Goal: Information Seeking & Learning: Check status

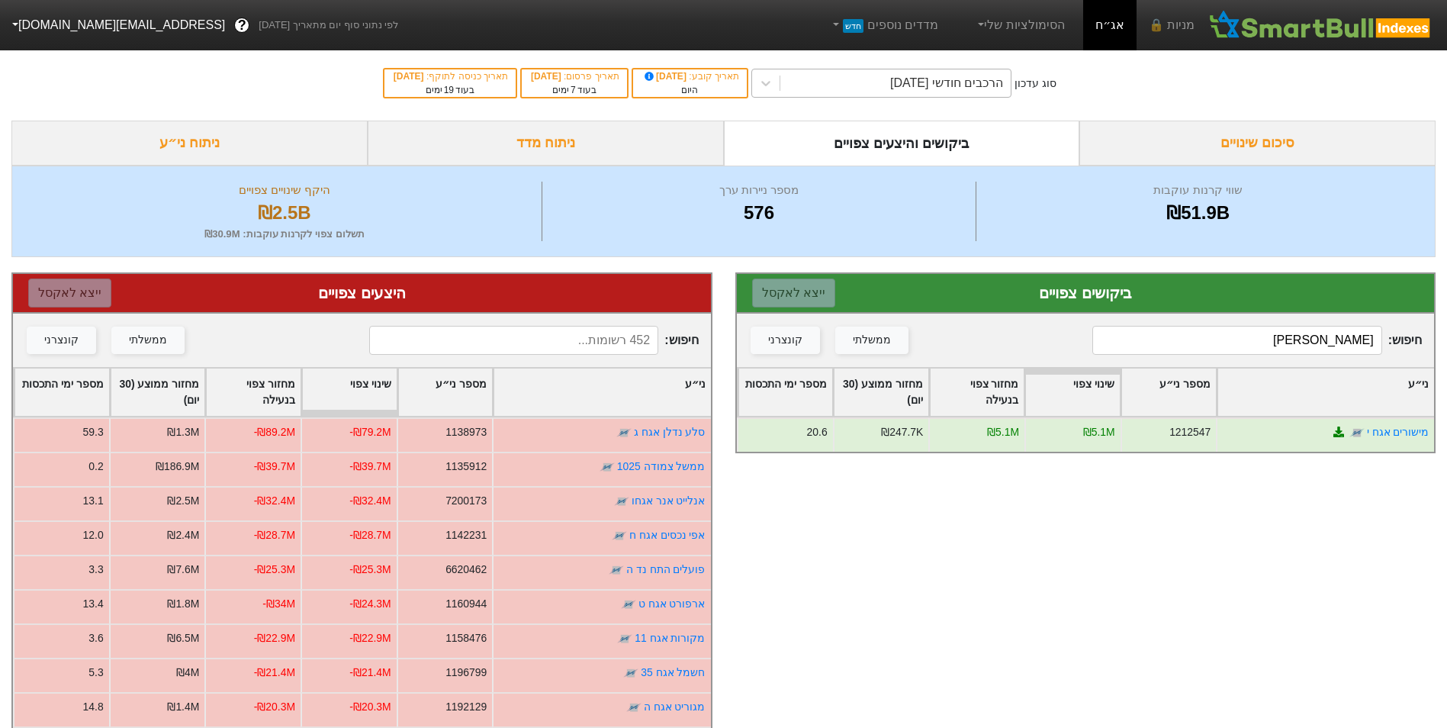
click at [824, 83] on div "הרכבים חודשי [DATE]" at bounding box center [896, 82] width 230 height 27
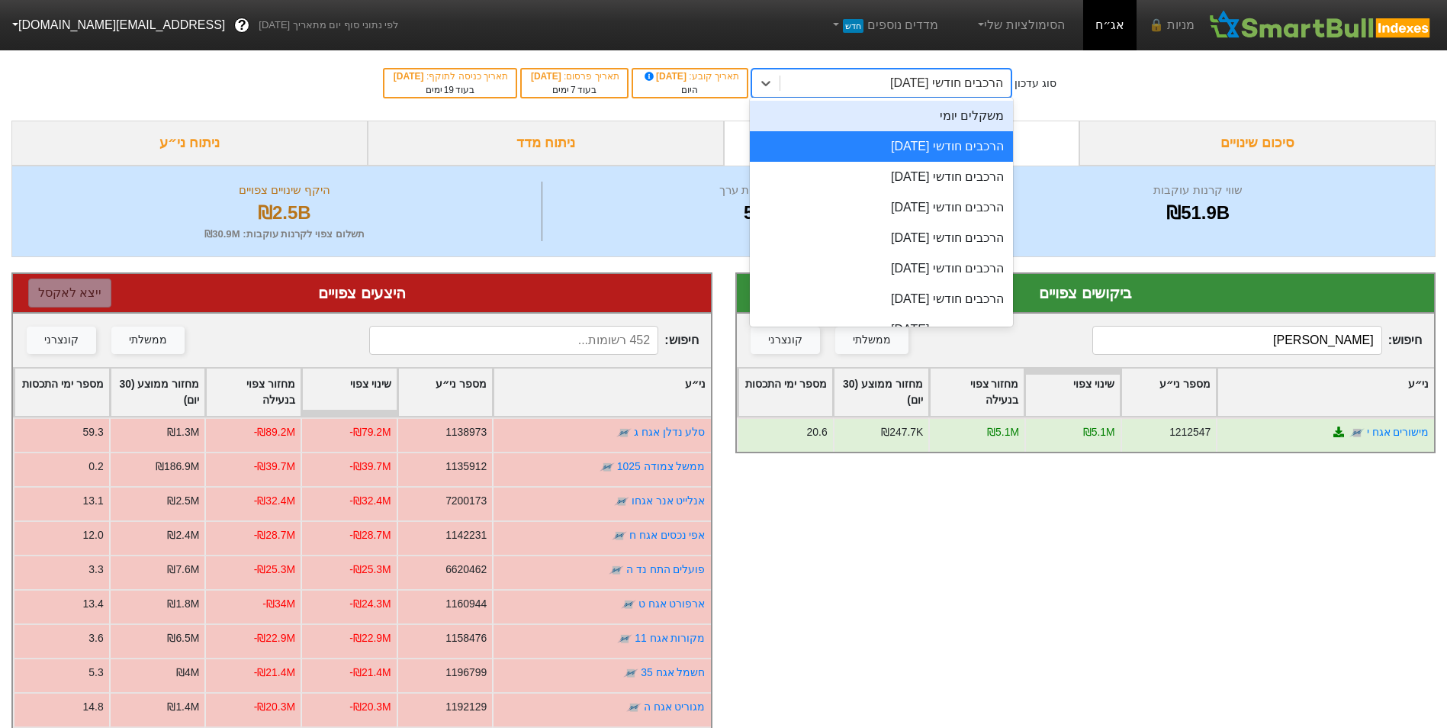
click at [852, 113] on div "משקלים יומי" at bounding box center [881, 116] width 263 height 31
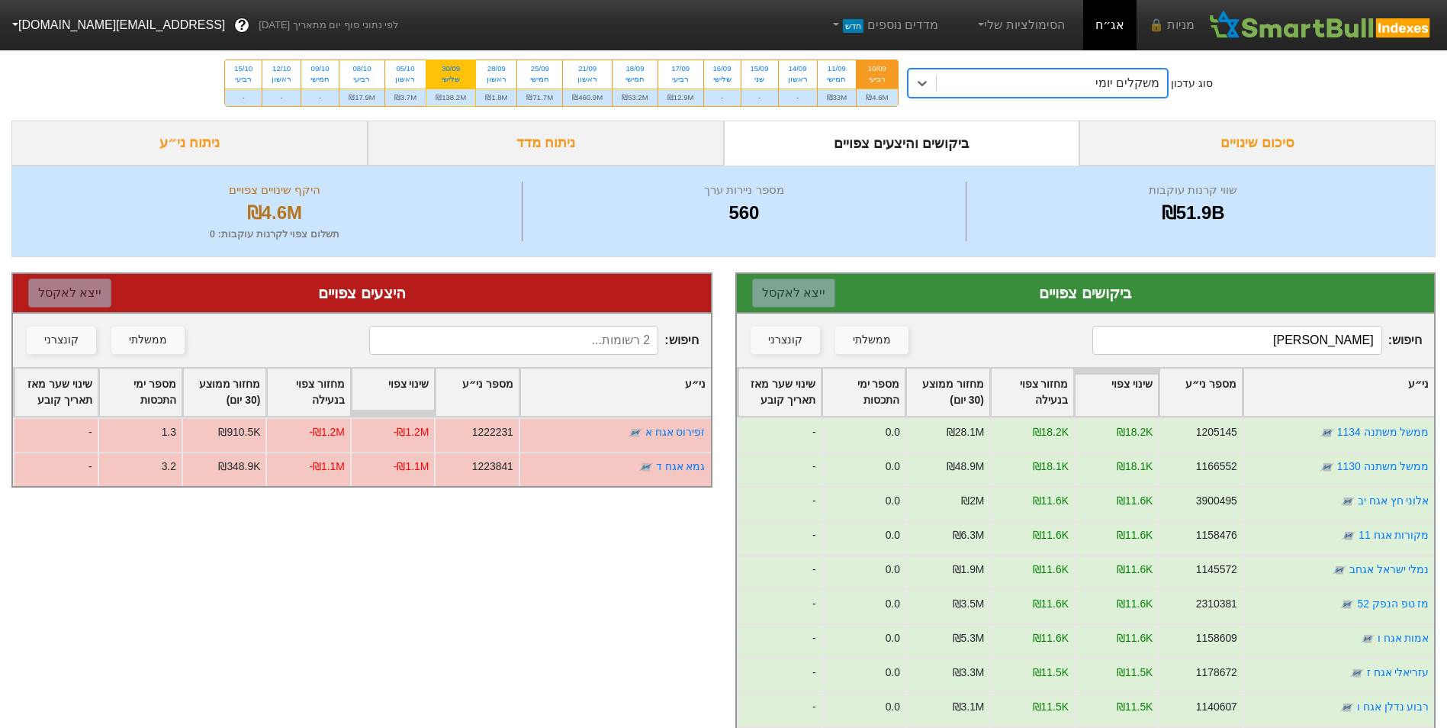
click at [455, 92] on div "₪138.2M" at bounding box center [451, 98] width 49 height 18
click at [451, 70] on input "30/09 שלישי ₪138.2M" at bounding box center [446, 65] width 10 height 10
radio input "true"
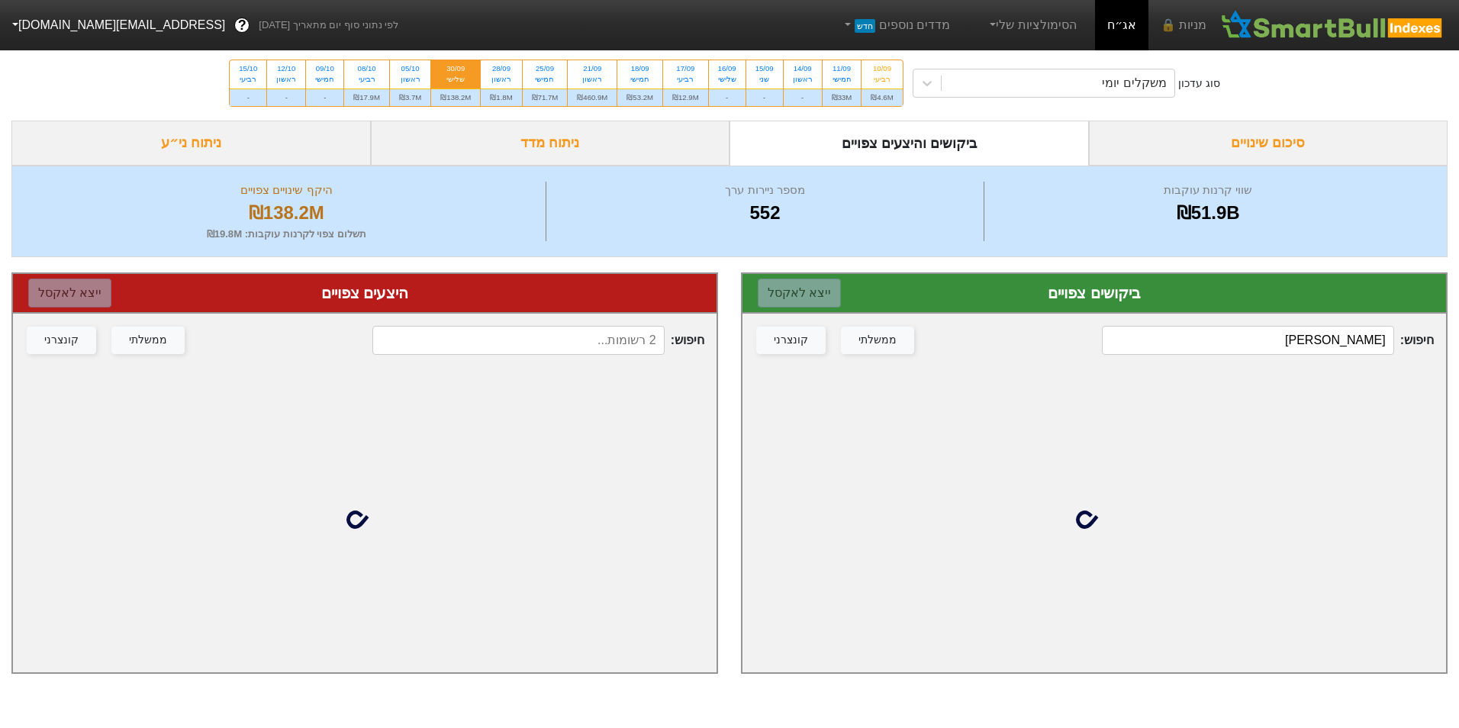
click at [1315, 345] on input "[PERSON_NAME]" at bounding box center [1247, 340] width 291 height 29
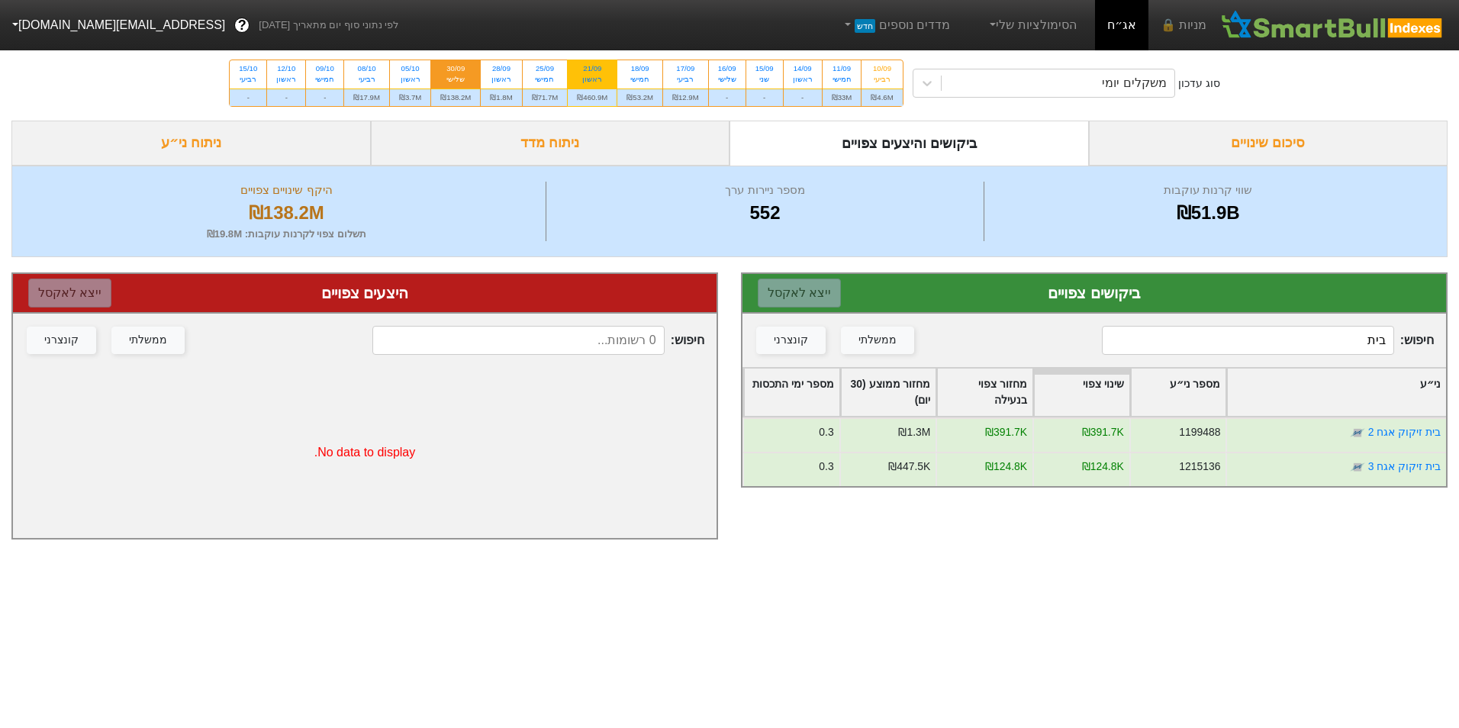
type input "בית"
click at [585, 80] on div "ראשון" at bounding box center [592, 79] width 31 height 11
click at [585, 70] on input "21/09 ראשון ₪460.9M" at bounding box center [587, 65] width 10 height 10
radio input "true"
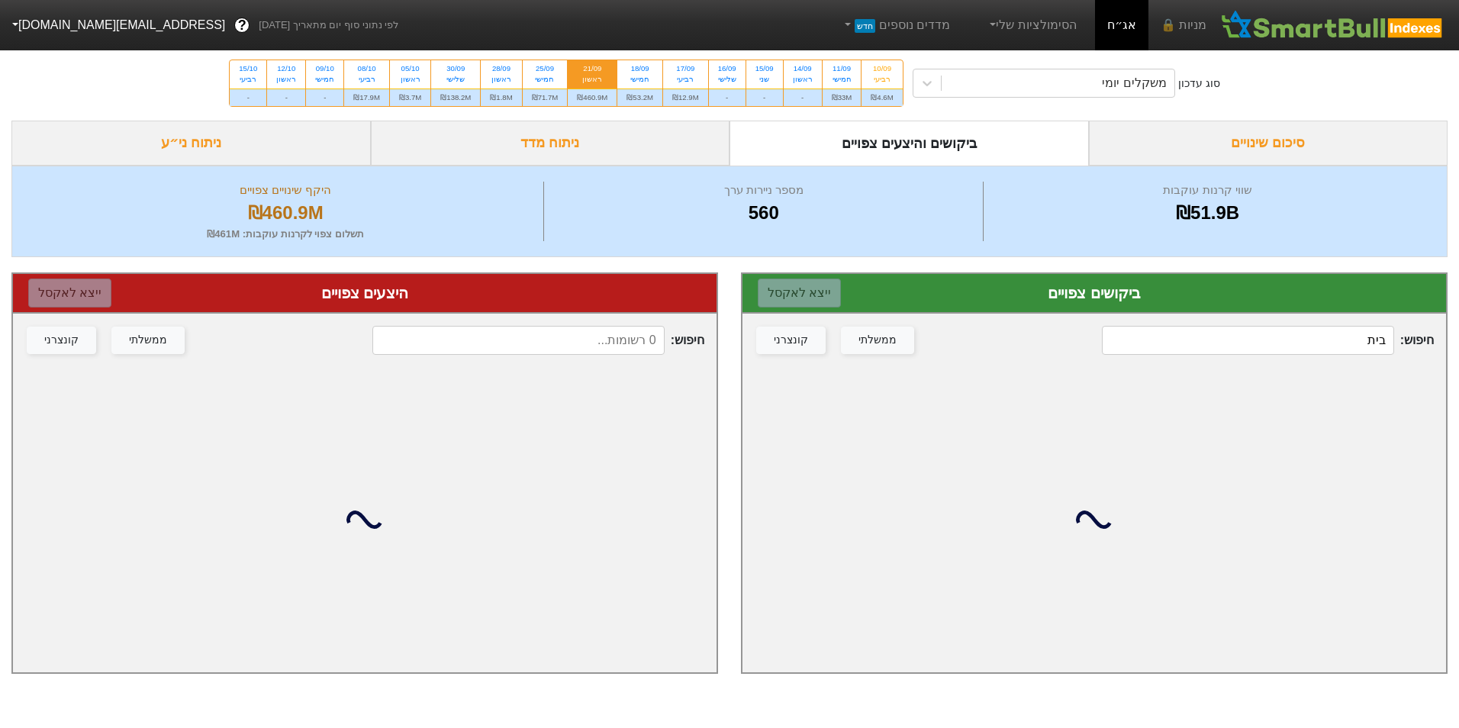
click at [1342, 333] on input "בית" at bounding box center [1247, 340] width 291 height 29
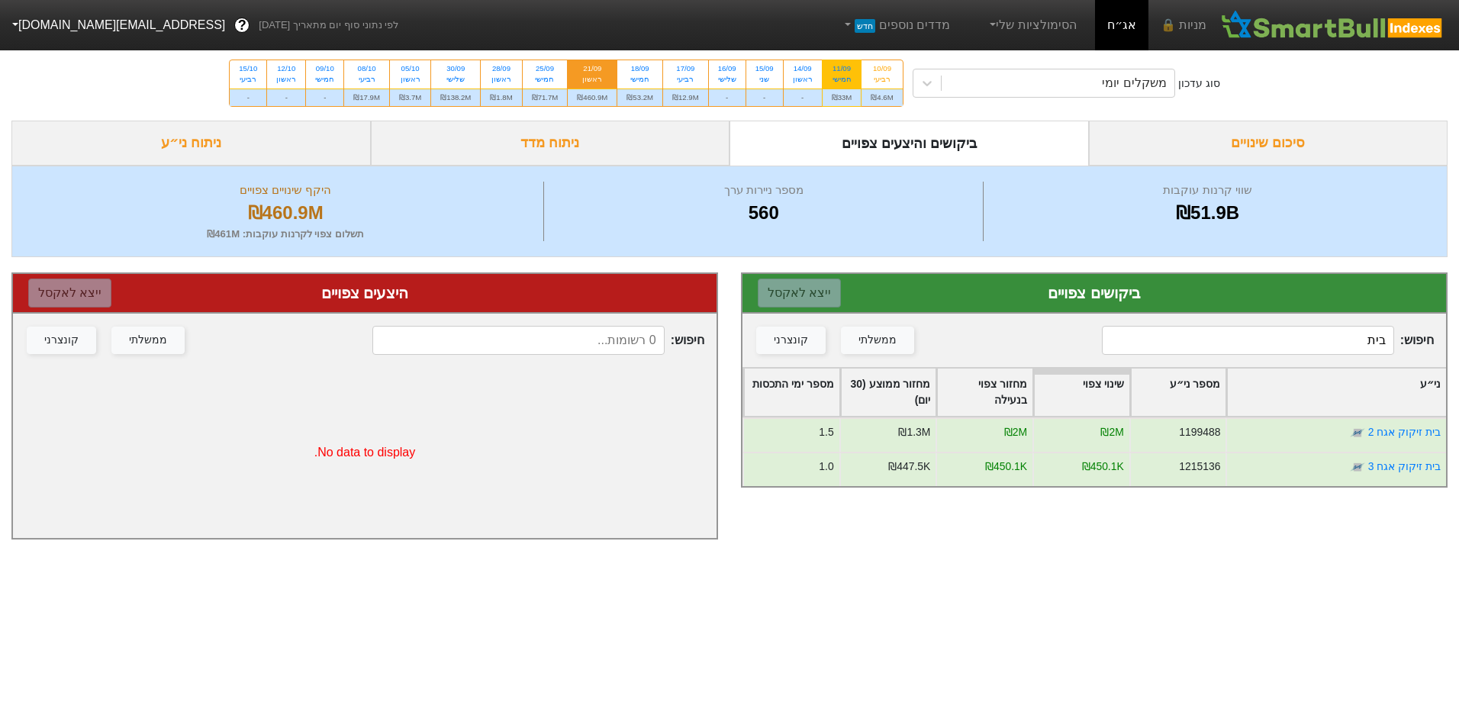
type input "בית"
click at [853, 82] on div "11/09 חמישי" at bounding box center [842, 73] width 39 height 27
click at [842, 70] on input "11/09 חמישי ₪33M" at bounding box center [837, 65] width 10 height 10
radio input "true"
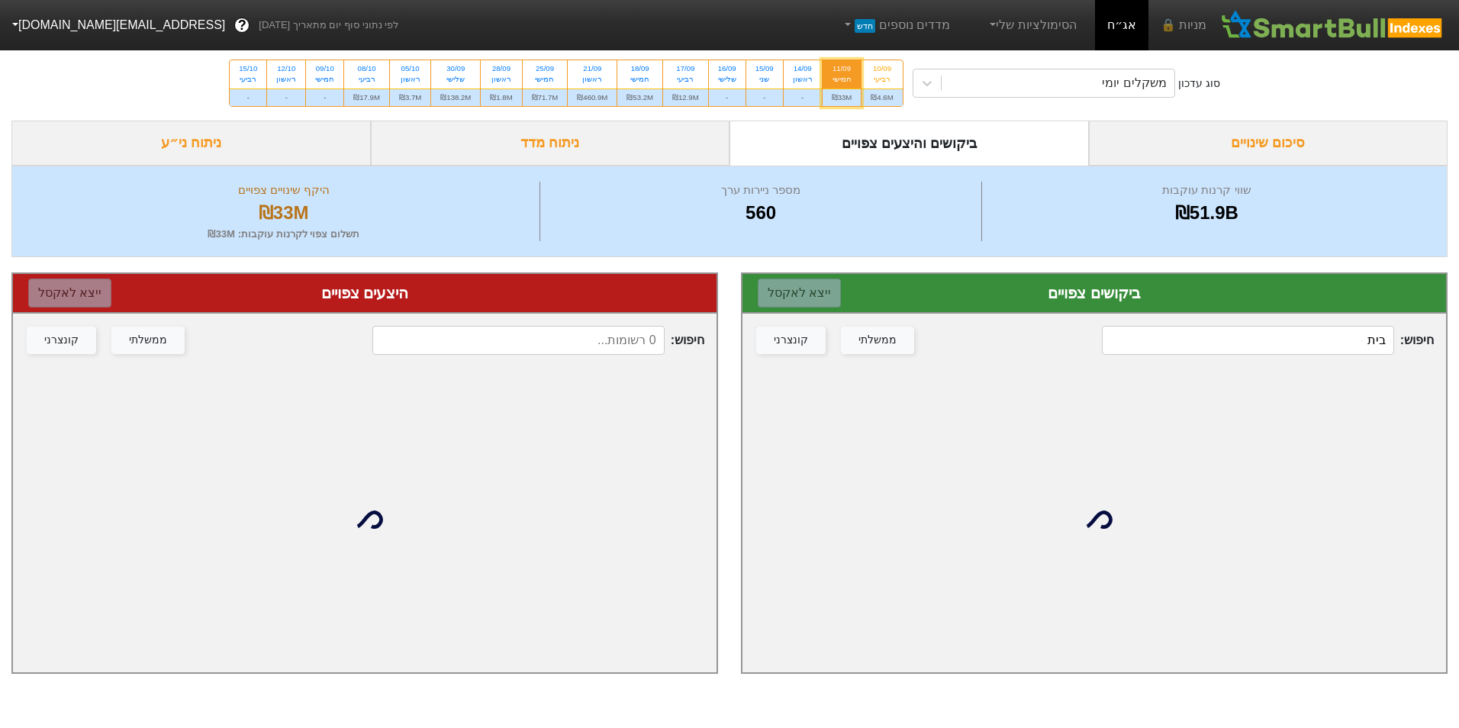
click at [1356, 339] on input "בית" at bounding box center [1247, 340] width 291 height 29
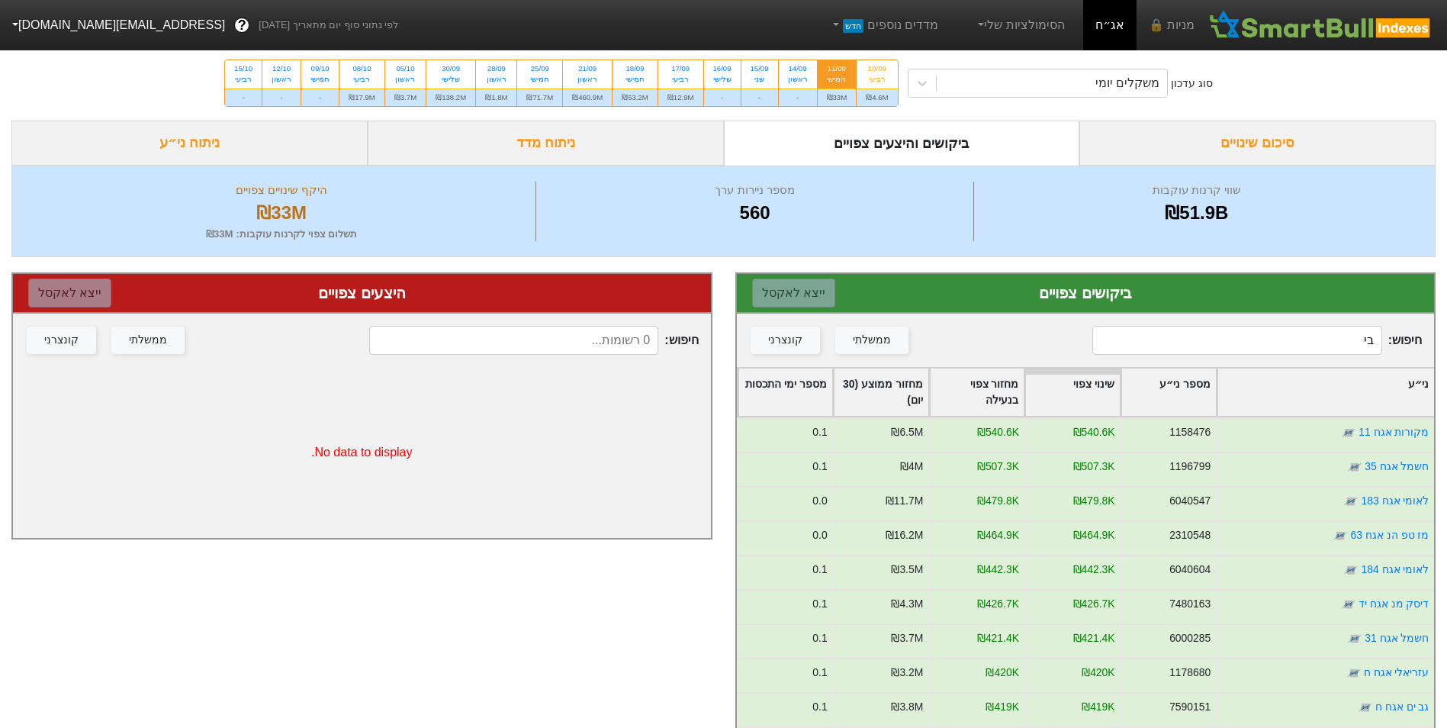
type input "בית"
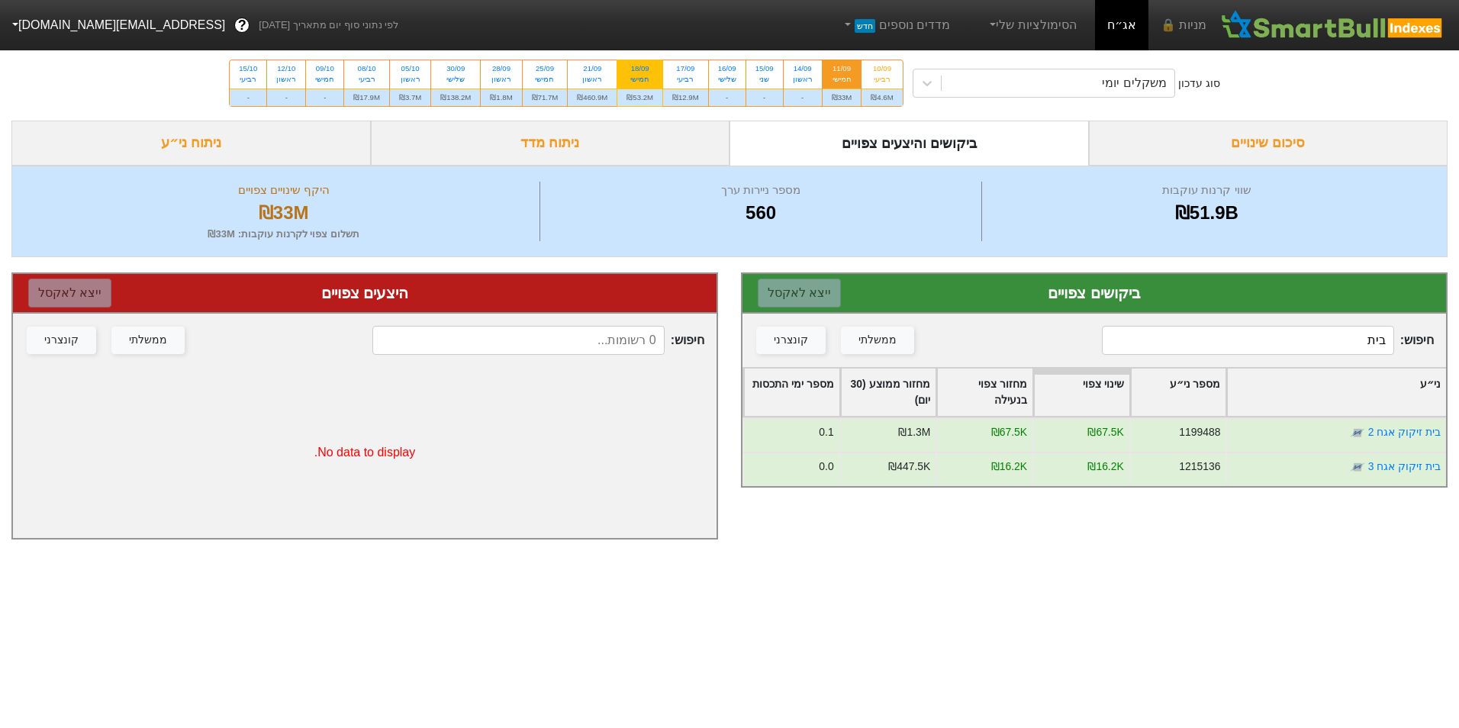
click at [645, 95] on div "₪53.2M" at bounding box center [639, 98] width 45 height 18
click at [640, 70] on input "18/09 חמישי ₪53.2M" at bounding box center [635, 65] width 10 height 10
radio input "true"
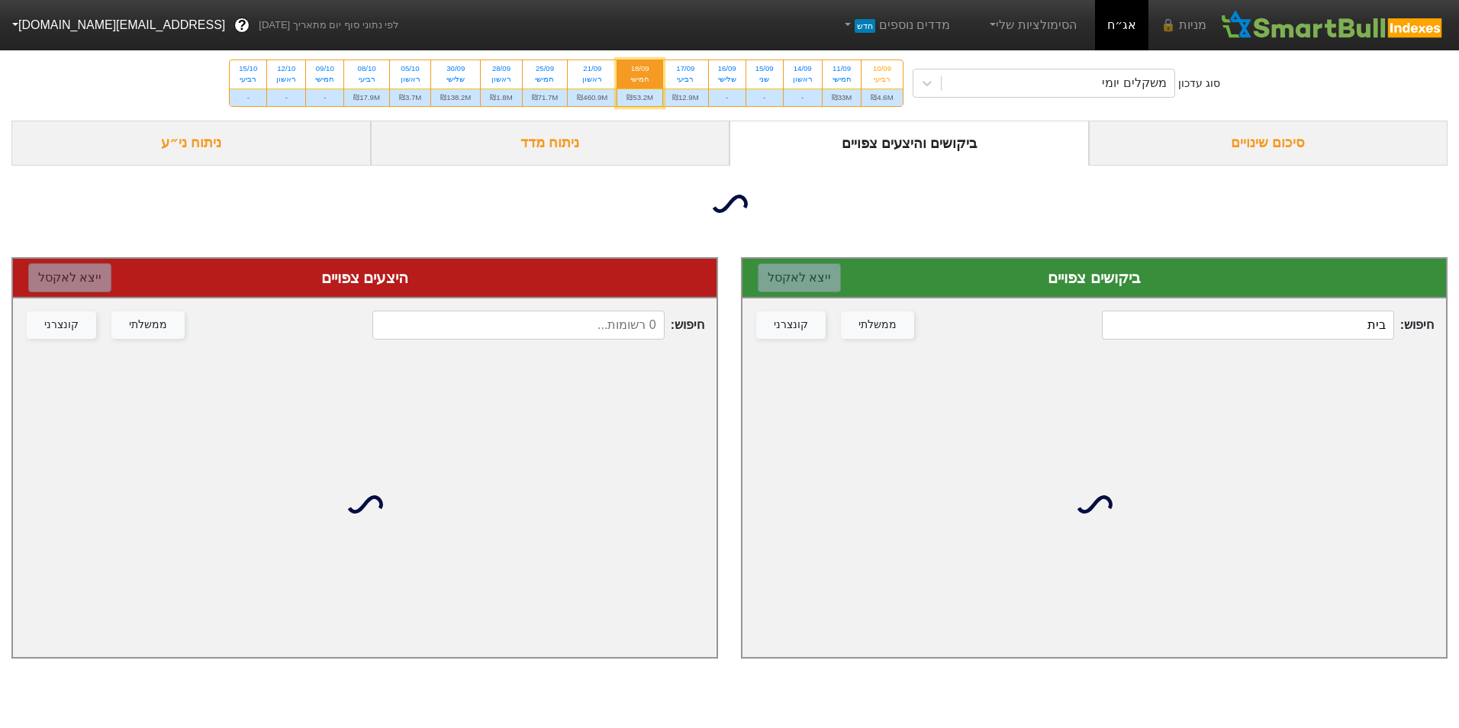
click at [1250, 317] on div "ביקושים צפויים ייצא ל אקסל חיפוש : בית ממשלתי קונצרני" at bounding box center [1094, 457] width 707 height 401
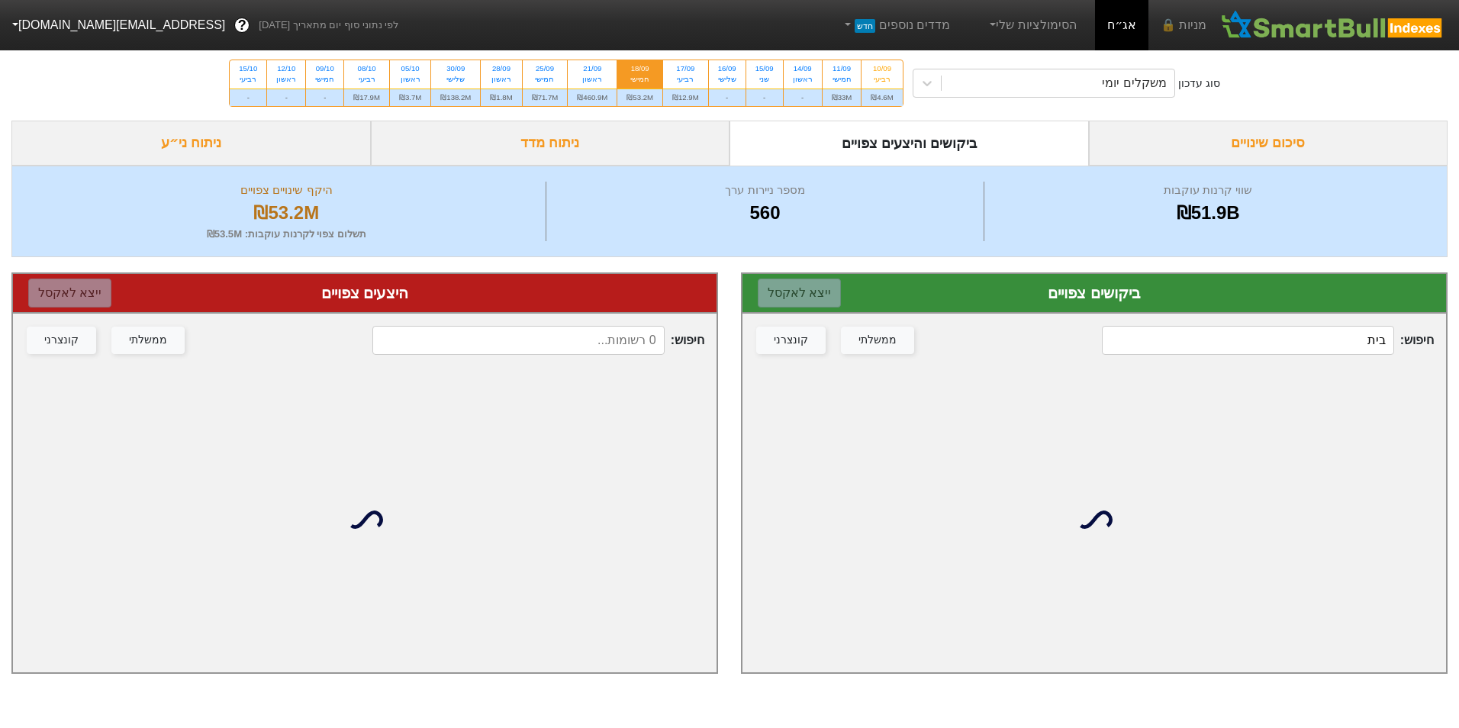
drag, startPoint x: 1250, startPoint y: 317, endPoint x: 1266, endPoint y: 347, distance: 33.8
click at [1266, 347] on input "בית" at bounding box center [1247, 340] width 291 height 29
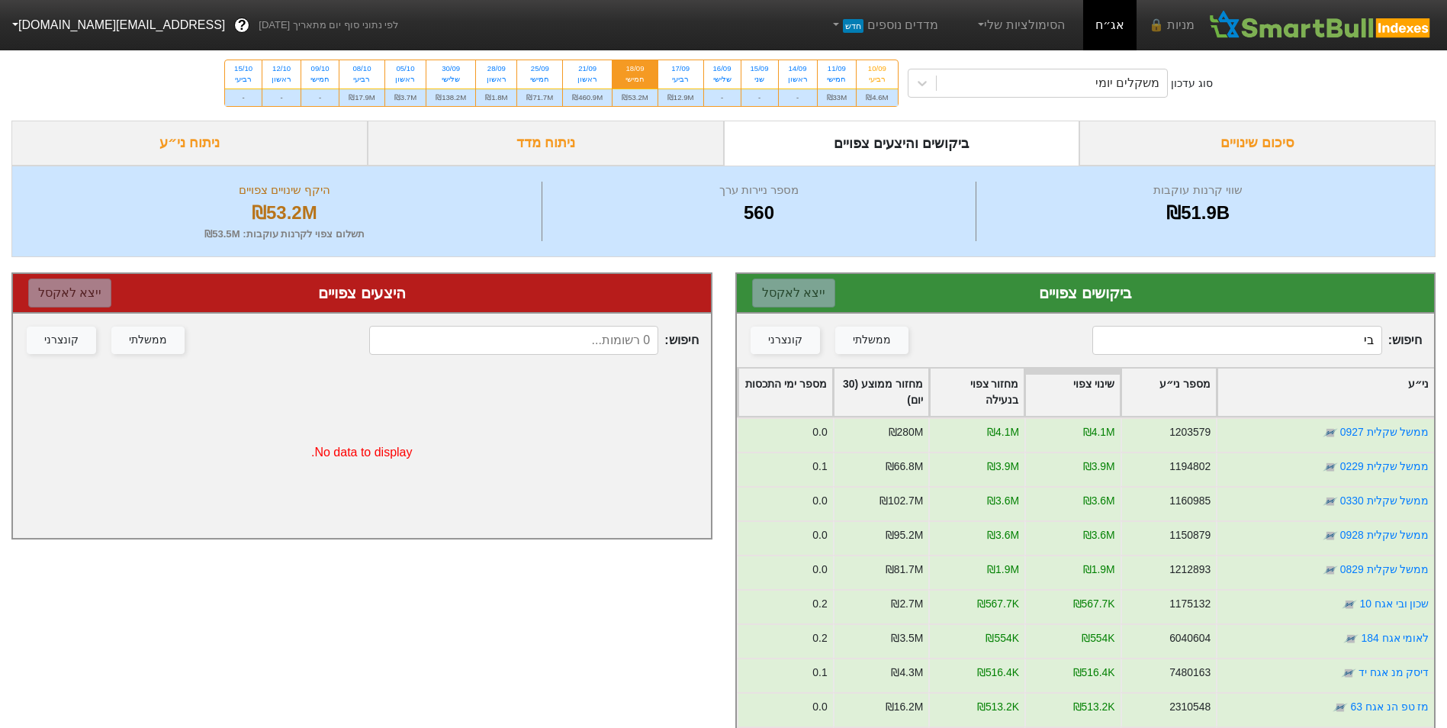
type input "בית"
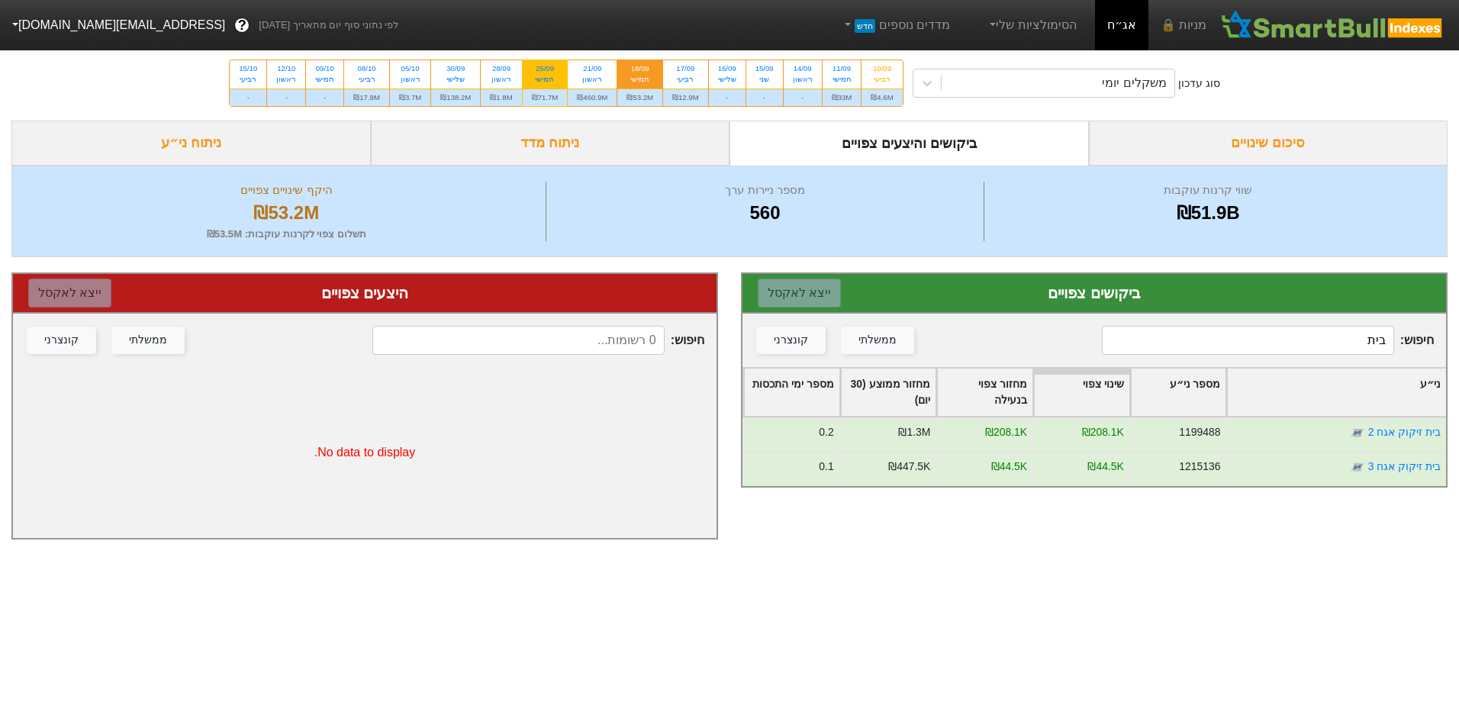
click at [560, 79] on div "25/09 חמישי" at bounding box center [545, 73] width 45 height 27
click at [545, 70] on input "25/09 חמישי ₪71.7M" at bounding box center [540, 65] width 10 height 10
radio input "true"
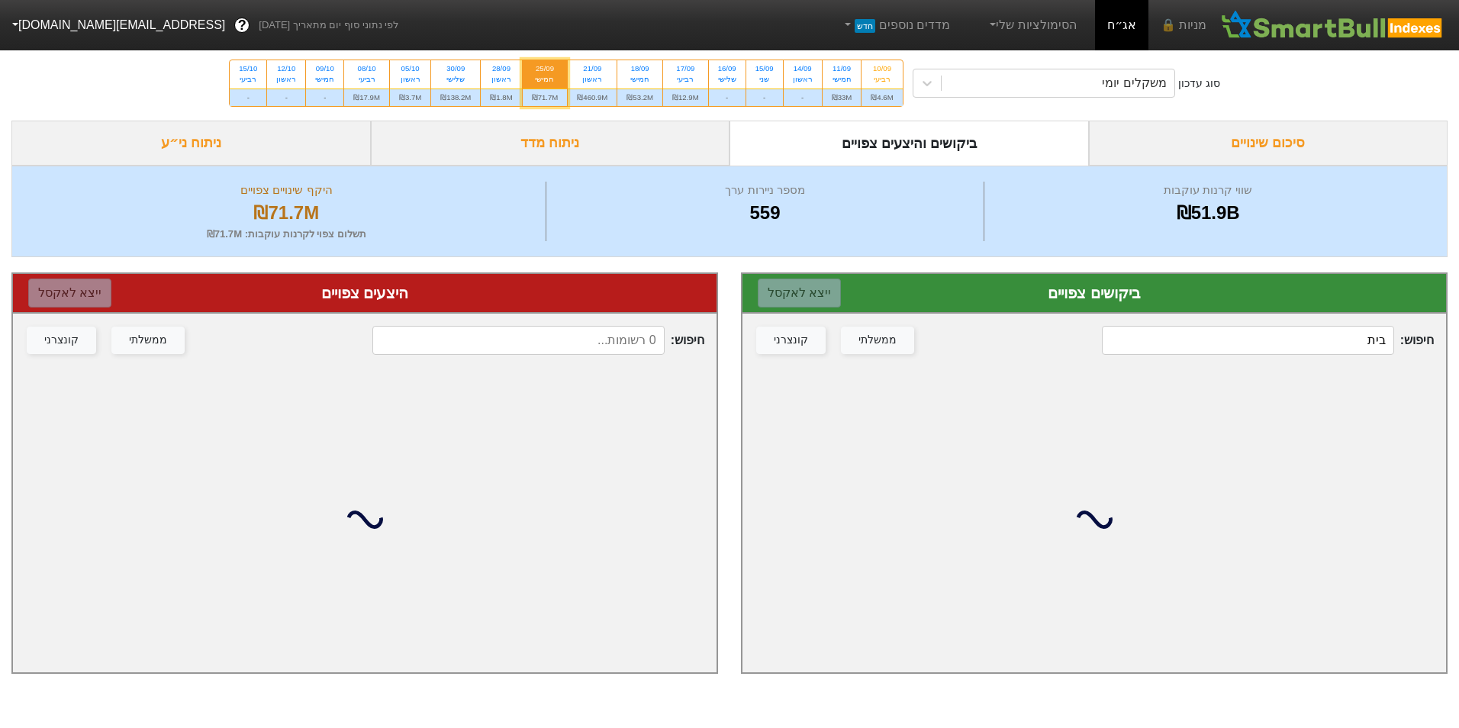
click at [1351, 350] on input "בית" at bounding box center [1247, 340] width 291 height 29
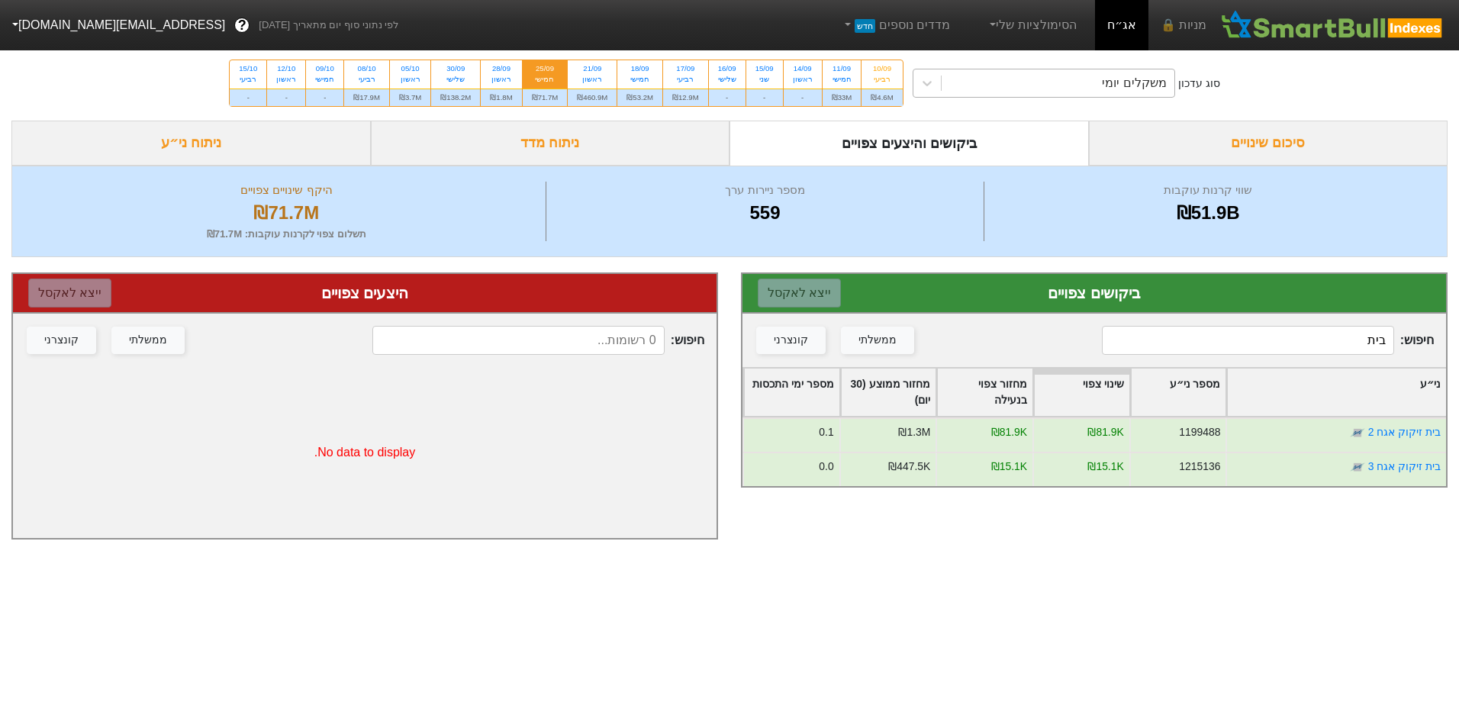
click at [1035, 89] on div "משקלים יומי" at bounding box center [1058, 82] width 233 height 27
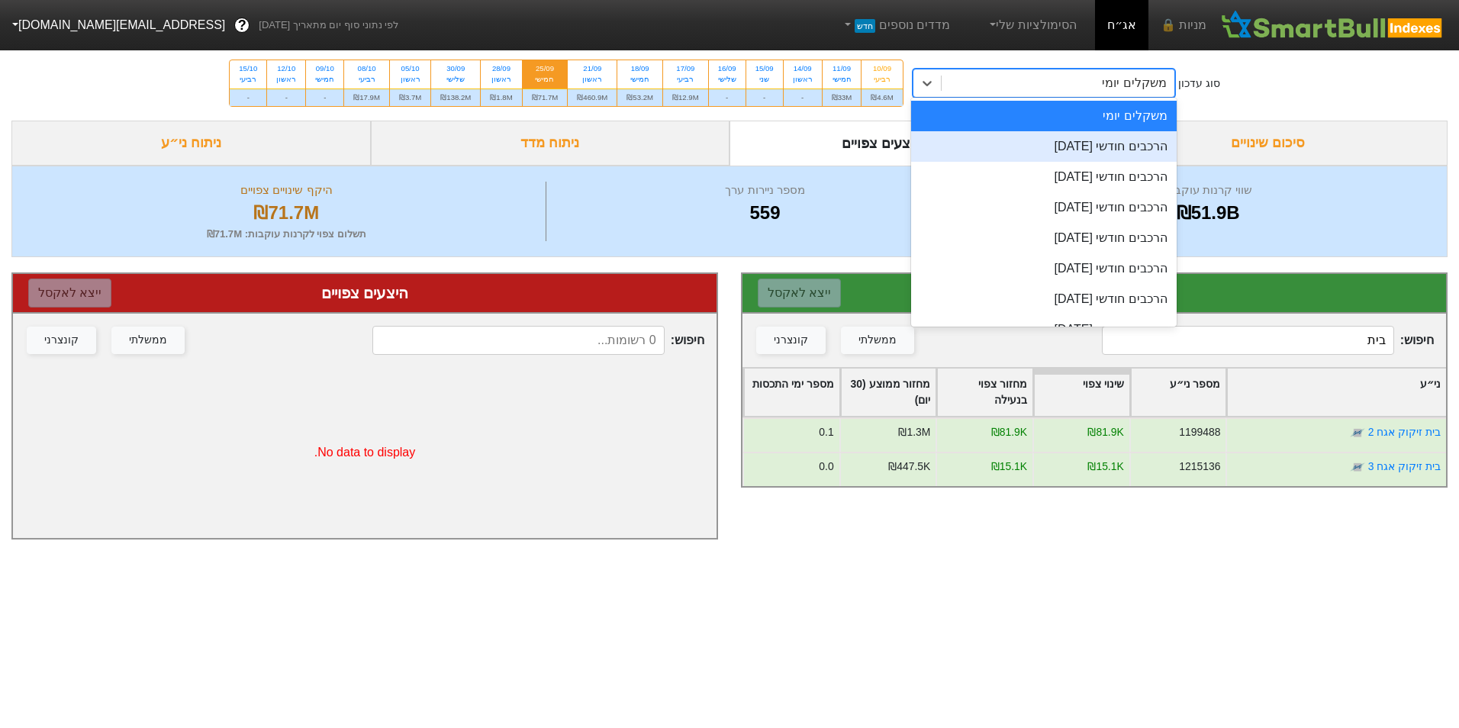
click at [1052, 156] on div "הרכבים חודשי [DATE]" at bounding box center [1044, 146] width 266 height 31
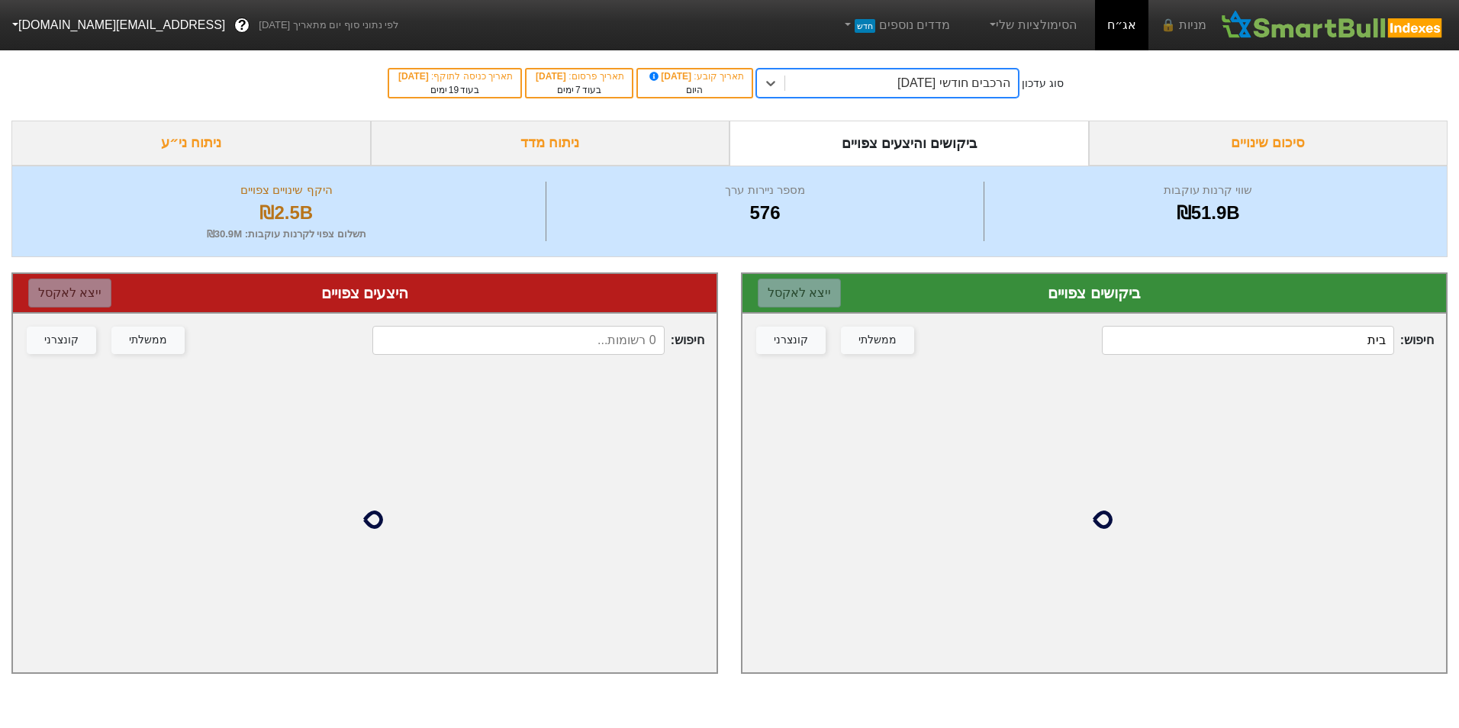
click at [1218, 348] on input "בית" at bounding box center [1247, 340] width 291 height 29
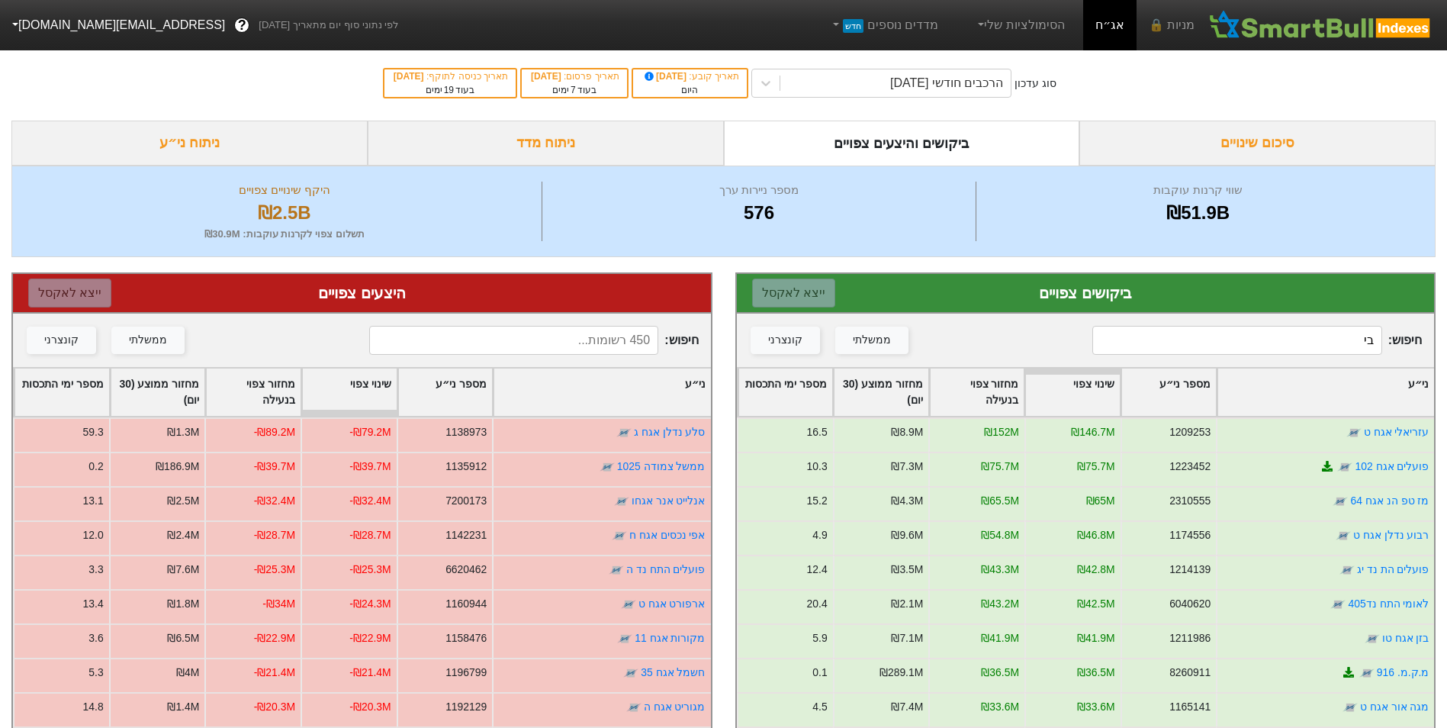
type input "בית"
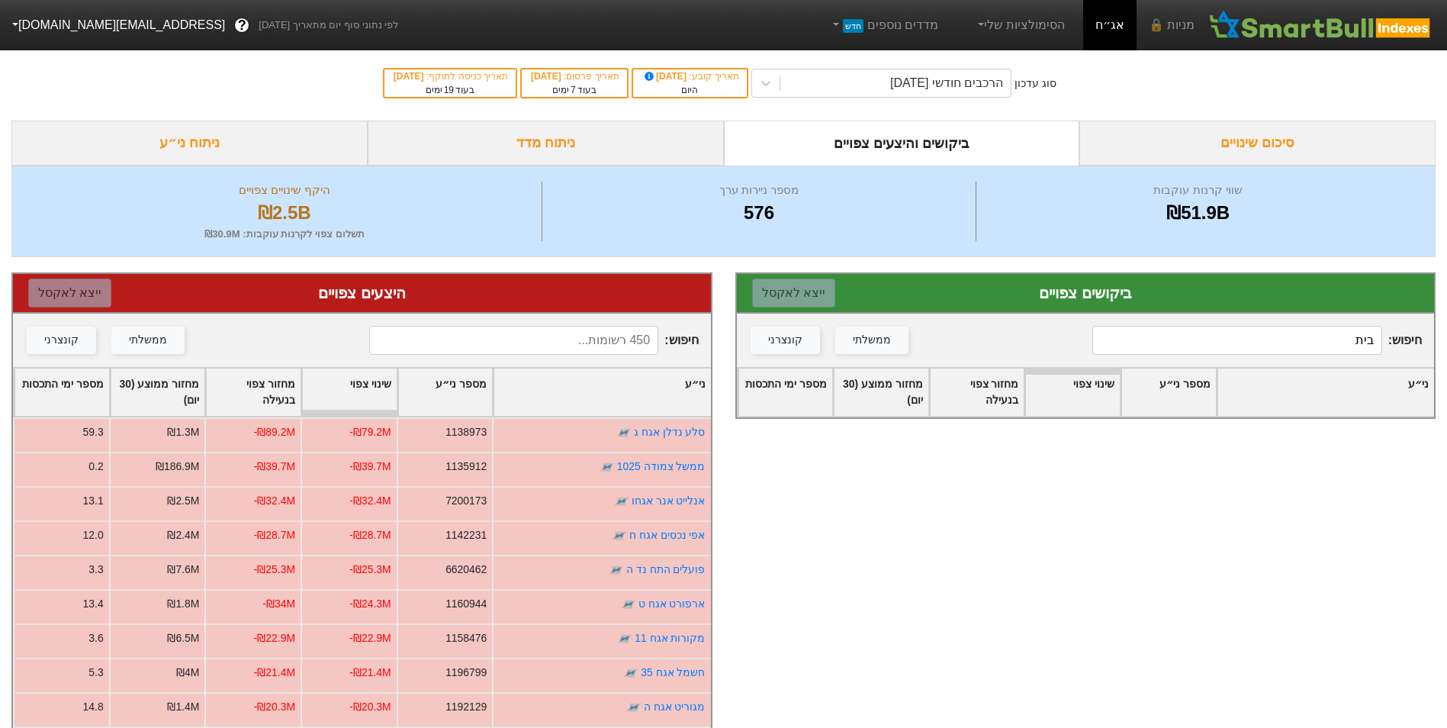
click at [545, 343] on input at bounding box center [513, 340] width 289 height 29
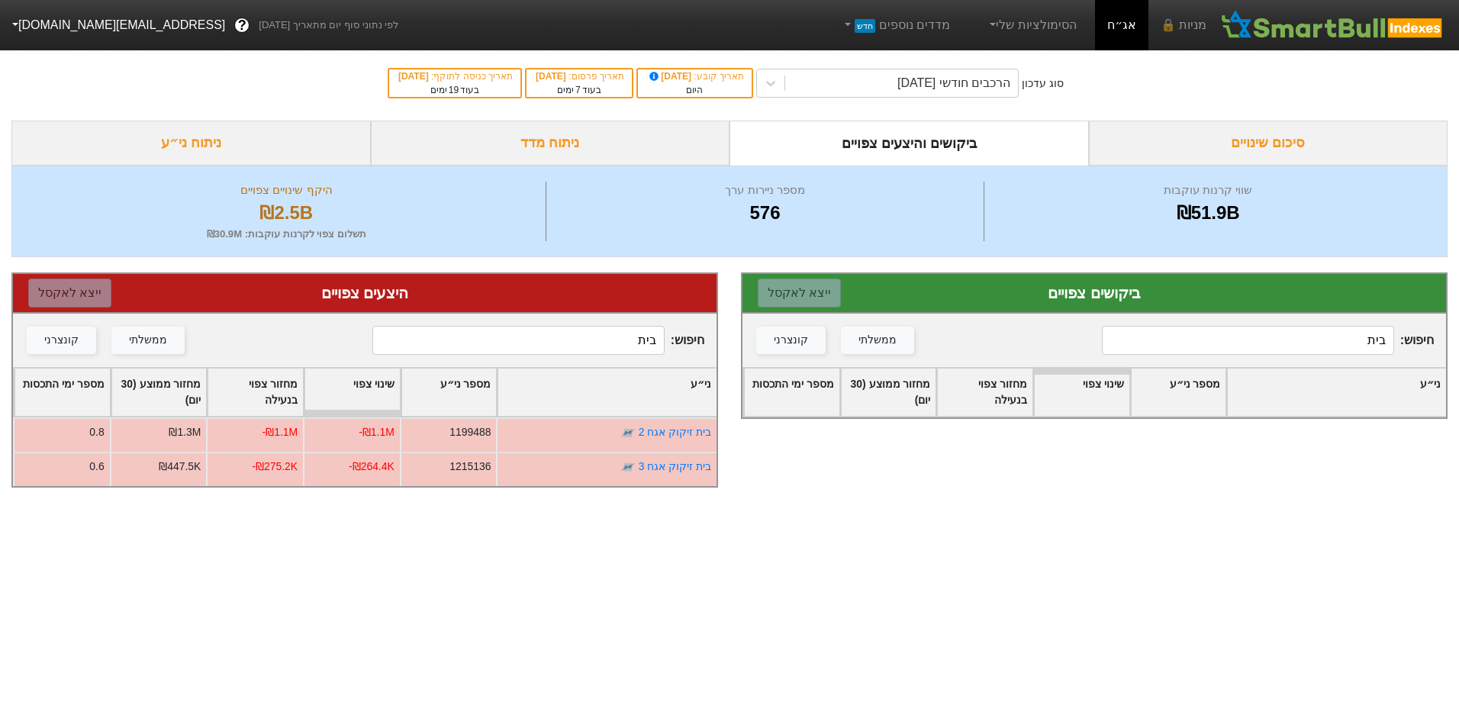
type input "בית"
drag, startPoint x: 829, startPoint y: 101, endPoint x: 830, endPoint y: 89, distance: 11.5
click at [829, 100] on div "סוג עדכון הרכבים חודשי [DATE] תאריך קובע : [DATE] היום תאריך פרסום : [DATE] בעו…" at bounding box center [729, 83] width 1459 height 75
click at [833, 88] on div "הרכבים חודשי [DATE]" at bounding box center [901, 82] width 233 height 27
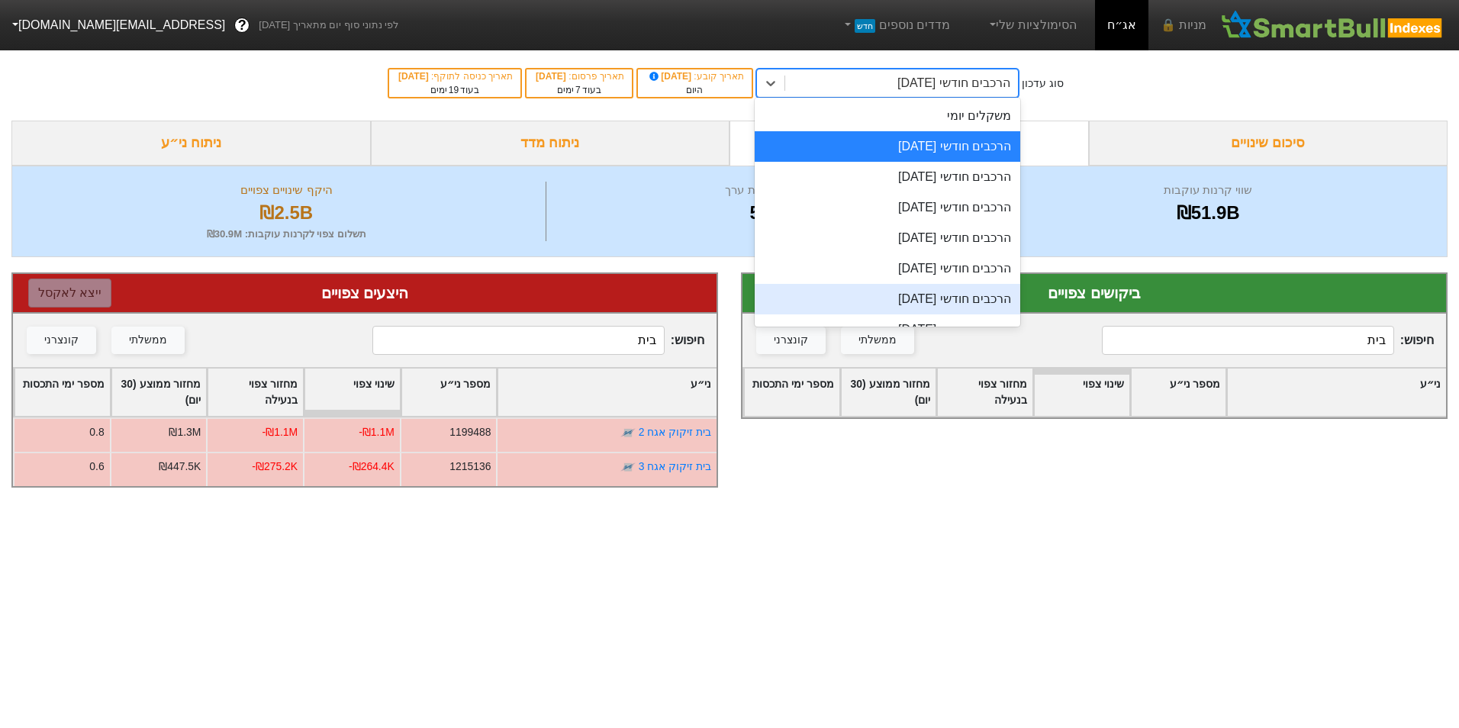
drag, startPoint x: 1197, startPoint y: 361, endPoint x: 1199, endPoint y: 348, distance: 13.1
click at [1197, 360] on div "חיפוש : בית ממשלתי קונצרני" at bounding box center [1093, 340] width 703 height 53
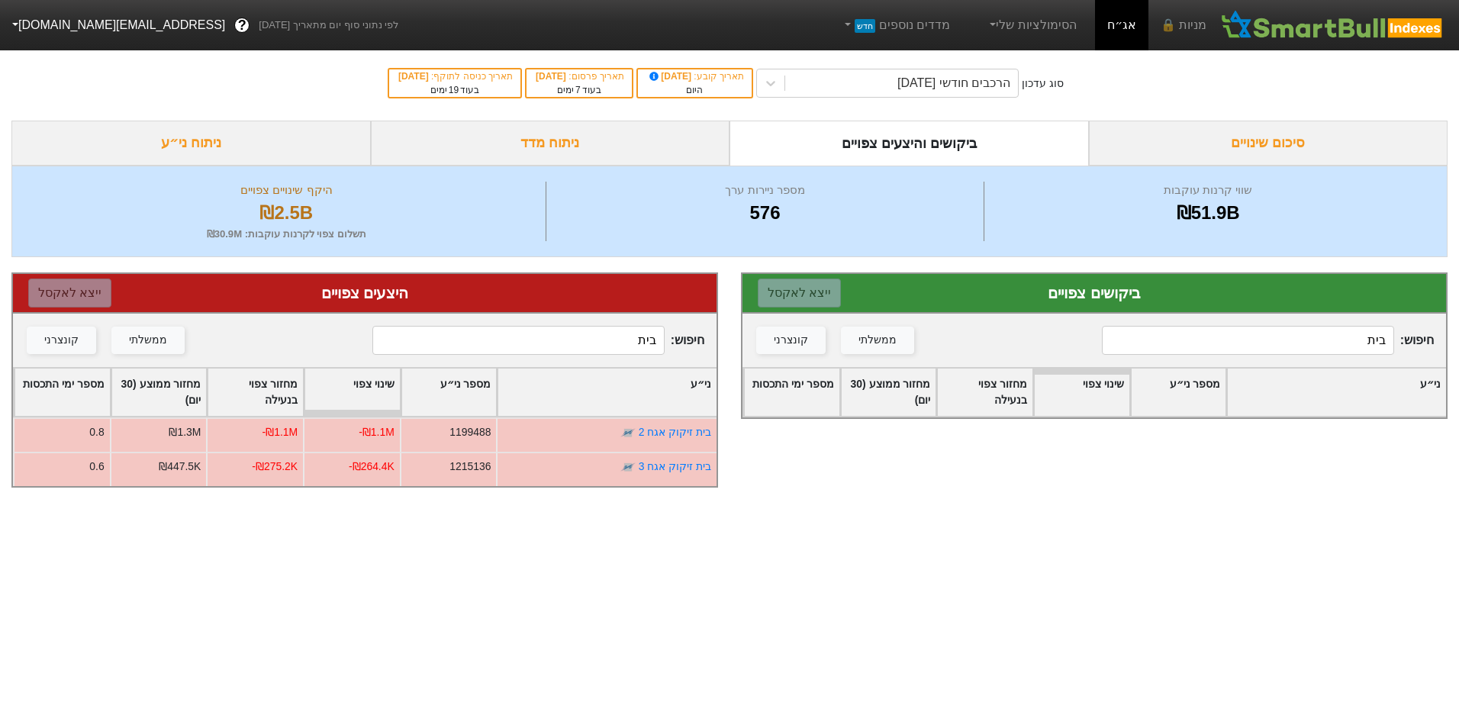
click at [1200, 346] on input "בית" at bounding box center [1247, 340] width 291 height 29
type input "אלביט"
click at [605, 336] on input "בית" at bounding box center [517, 340] width 291 height 29
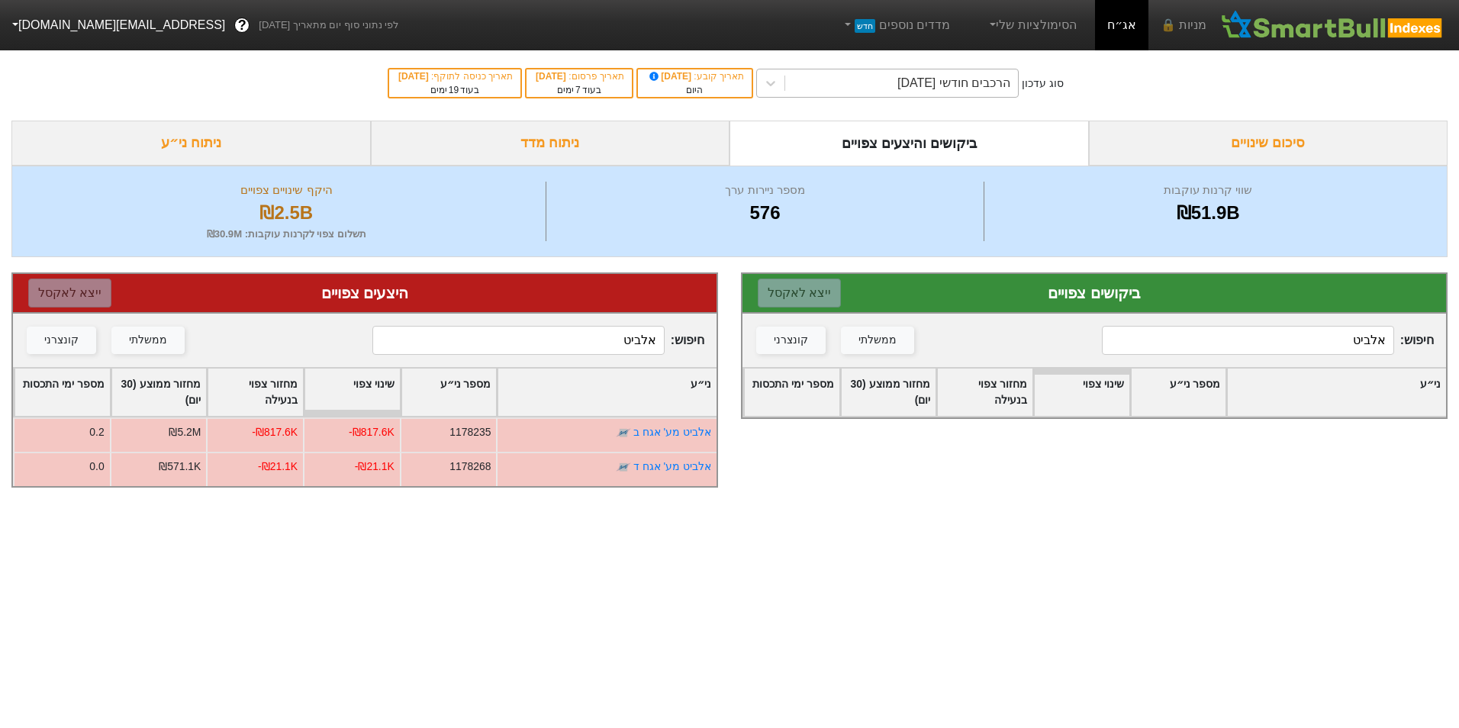
type input "אלביט"
click at [978, 81] on div "הרכבים חודשי [DATE]" at bounding box center [953, 83] width 113 height 18
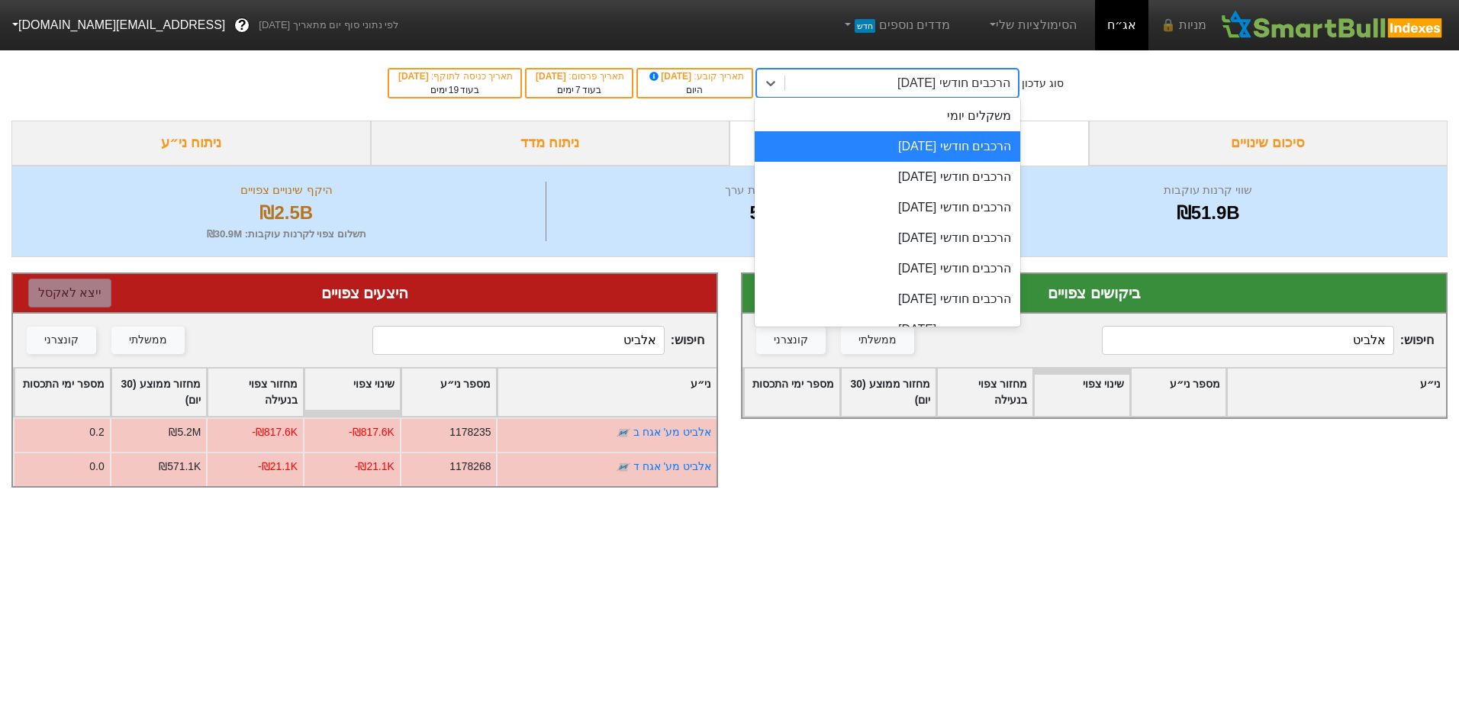
click at [958, 129] on div "משקלים יומי" at bounding box center [888, 116] width 266 height 31
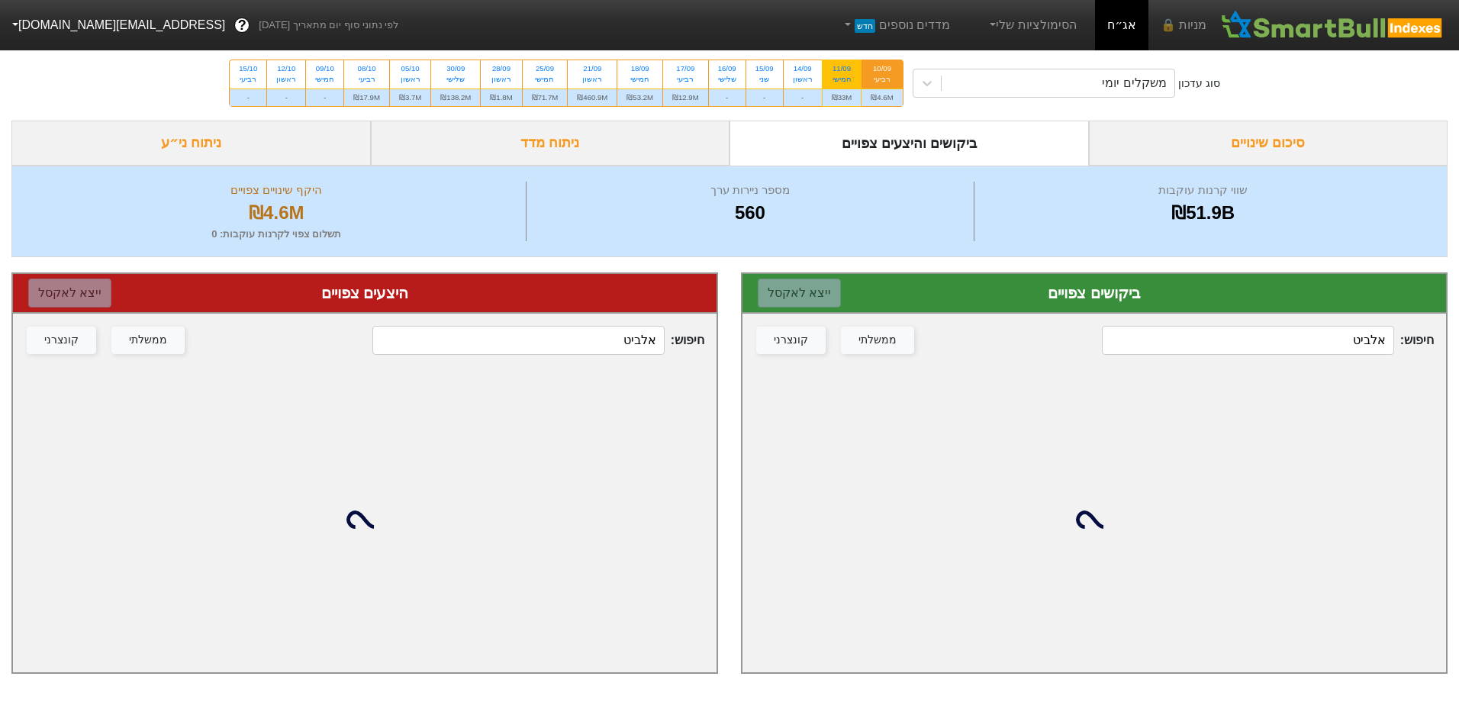
click at [840, 95] on div "₪33M" at bounding box center [842, 98] width 39 height 18
click at [840, 70] on input "11/09 חמישי ₪33M" at bounding box center [837, 65] width 10 height 10
radio input "true"
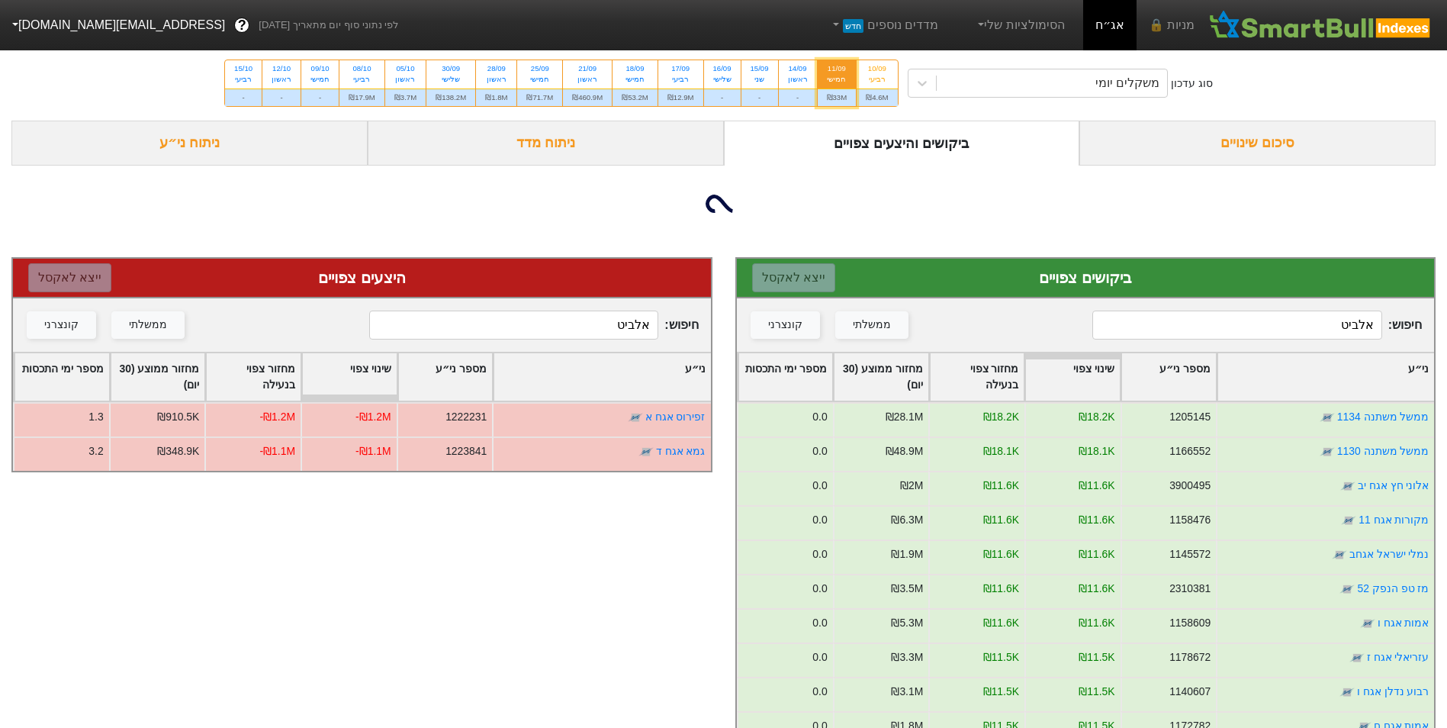
click at [1303, 340] on input "אלביט" at bounding box center [1237, 325] width 289 height 29
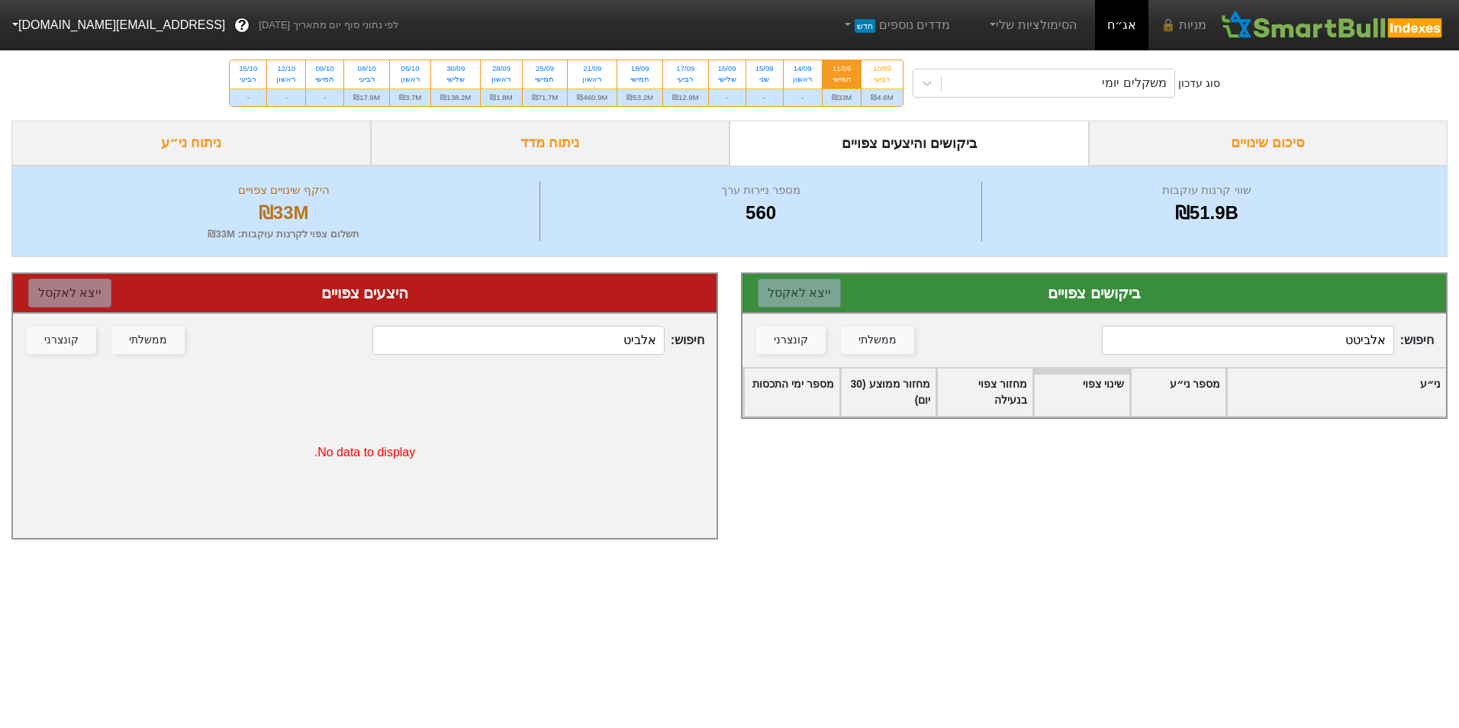
type input "אלביט"
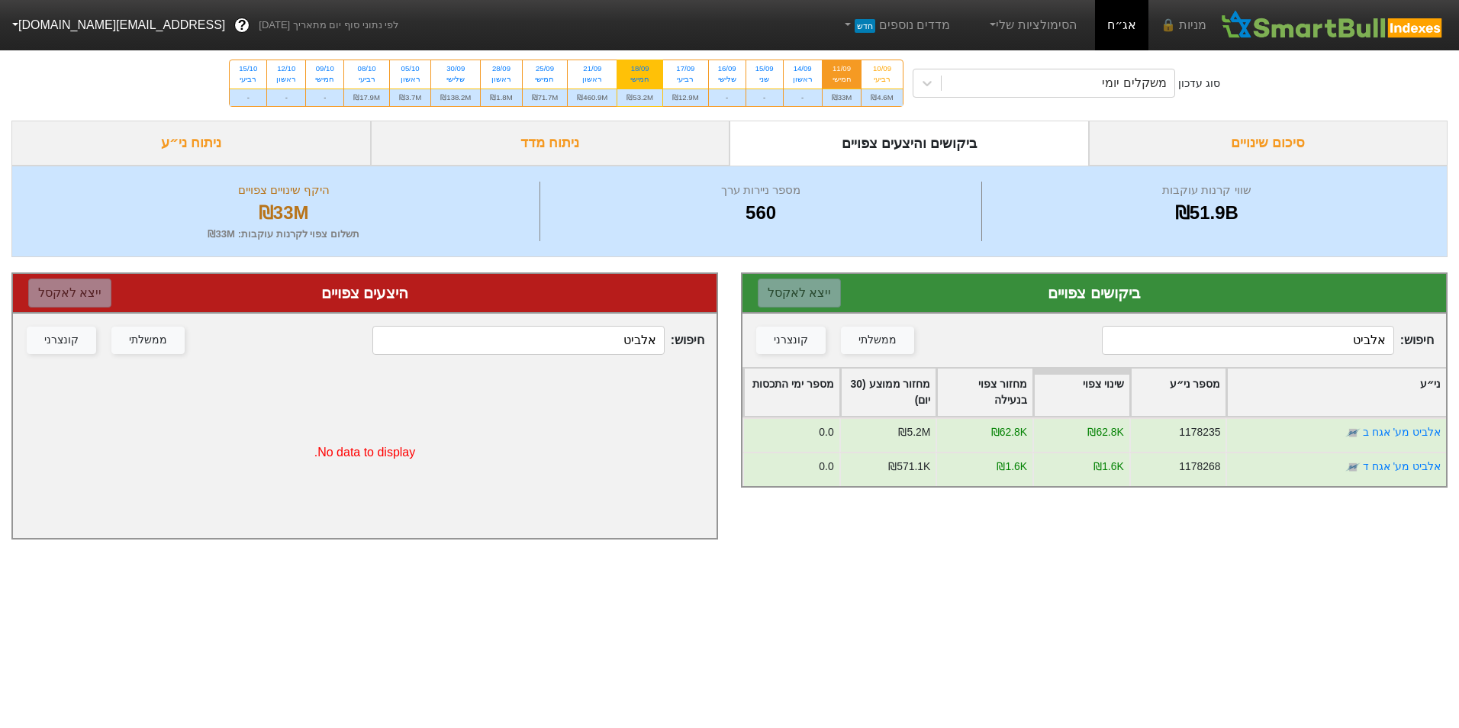
click at [642, 89] on div "₪53.2M" at bounding box center [639, 98] width 45 height 18
click at [640, 70] on input "18/09 חמישי ₪53.2M" at bounding box center [635, 65] width 10 height 10
radio input "true"
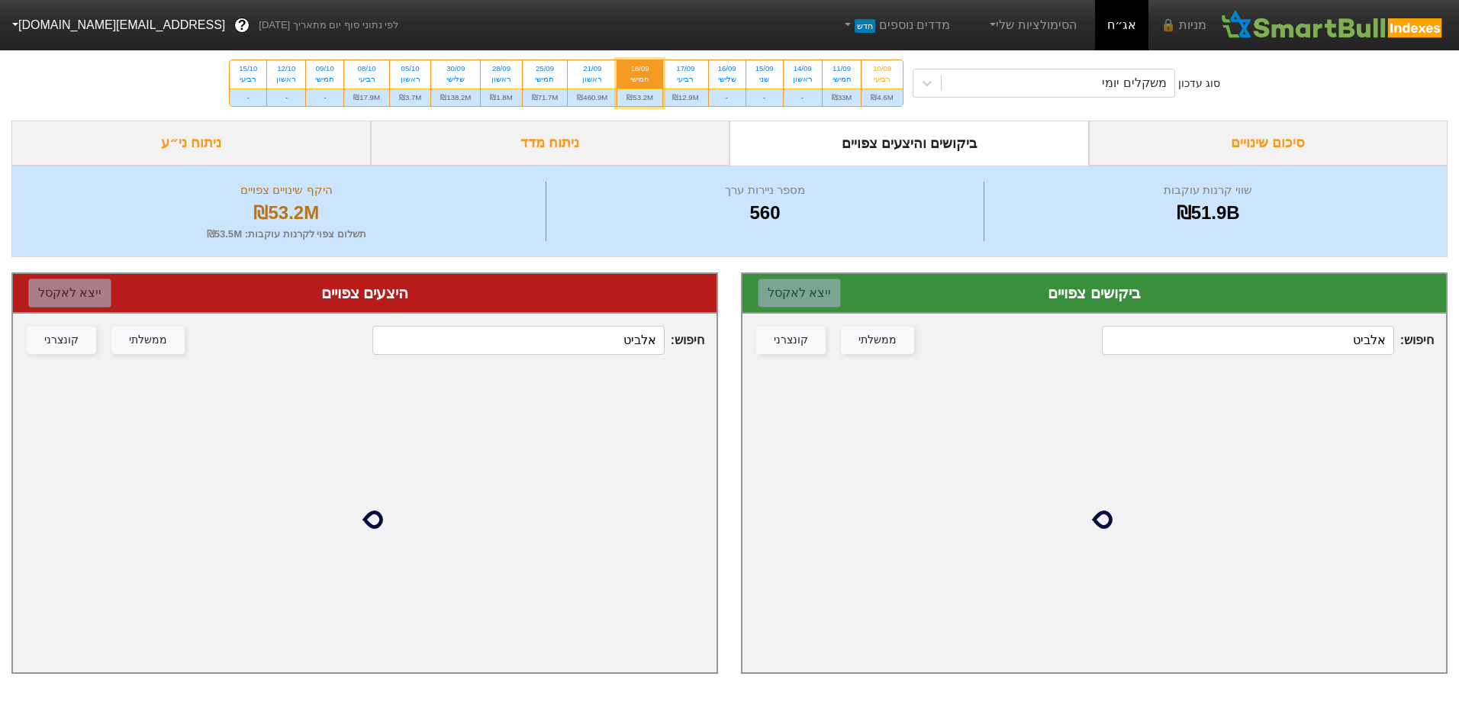
click at [1267, 333] on input "אלביט" at bounding box center [1247, 340] width 291 height 29
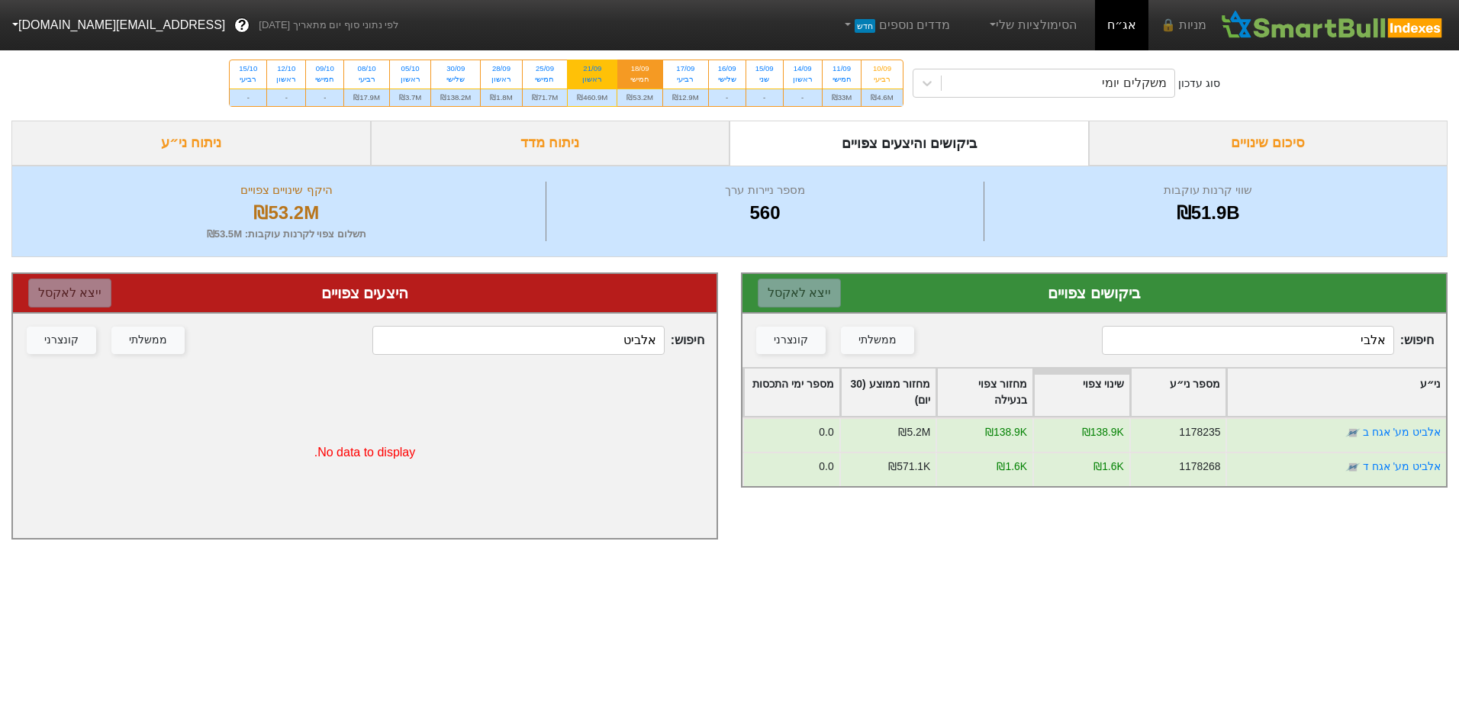
type input "אלבי"
click at [592, 85] on div "21/09 ראשון" at bounding box center [592, 73] width 49 height 27
click at [592, 70] on input "21/09 ראשון ₪460.9M" at bounding box center [587, 65] width 10 height 10
radio input "true"
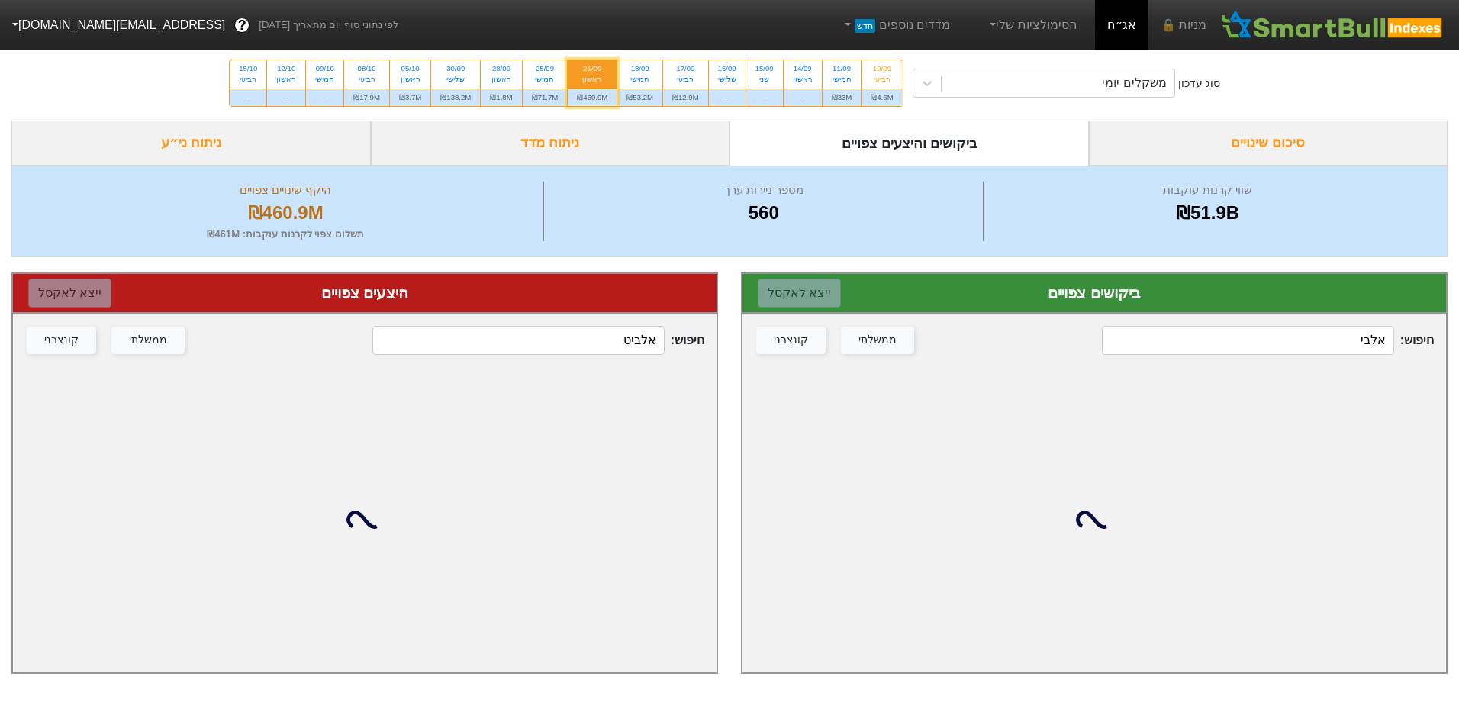
click at [1296, 352] on input "אלבי" at bounding box center [1247, 340] width 291 height 29
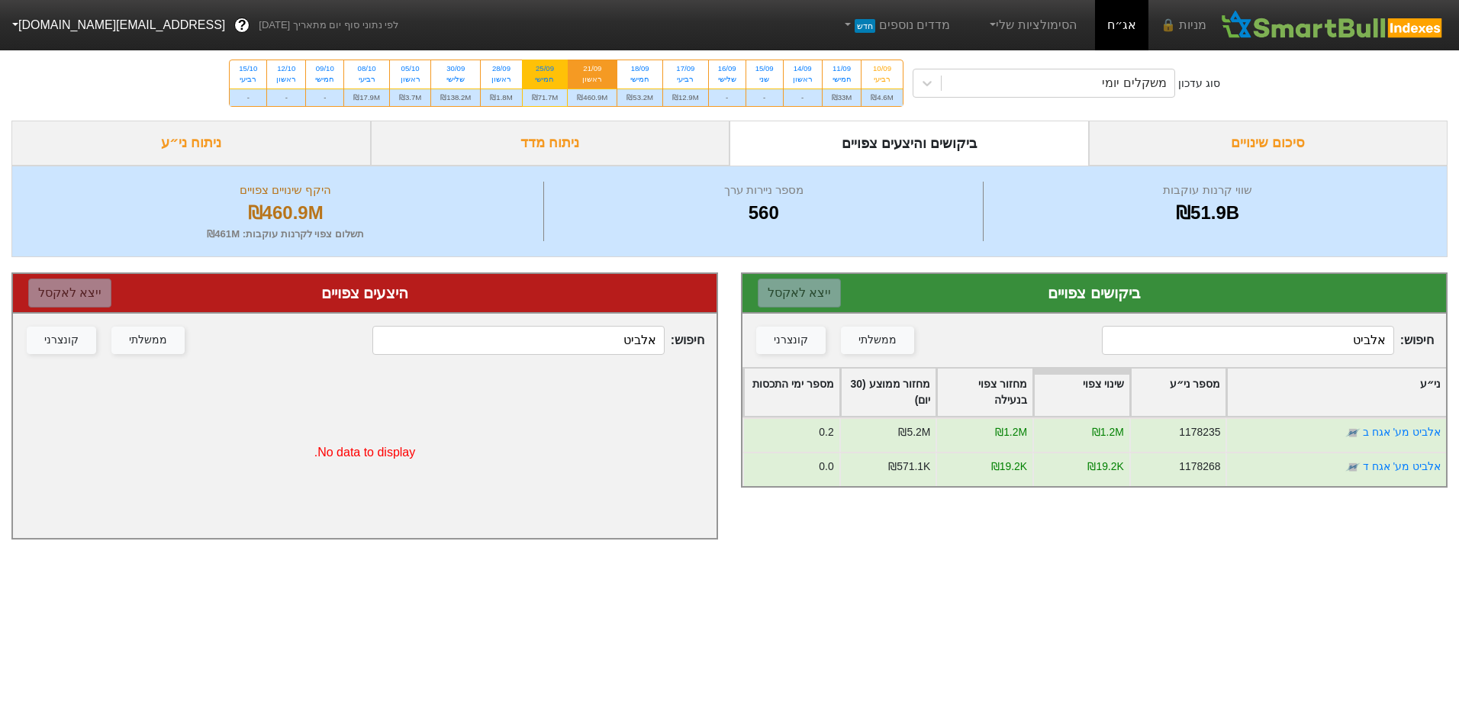
type input "אלביט"
click at [540, 99] on div "₪71.7M" at bounding box center [545, 98] width 45 height 18
click at [540, 70] on input "25/09 חמישי ₪71.7M" at bounding box center [540, 65] width 10 height 10
radio input "true"
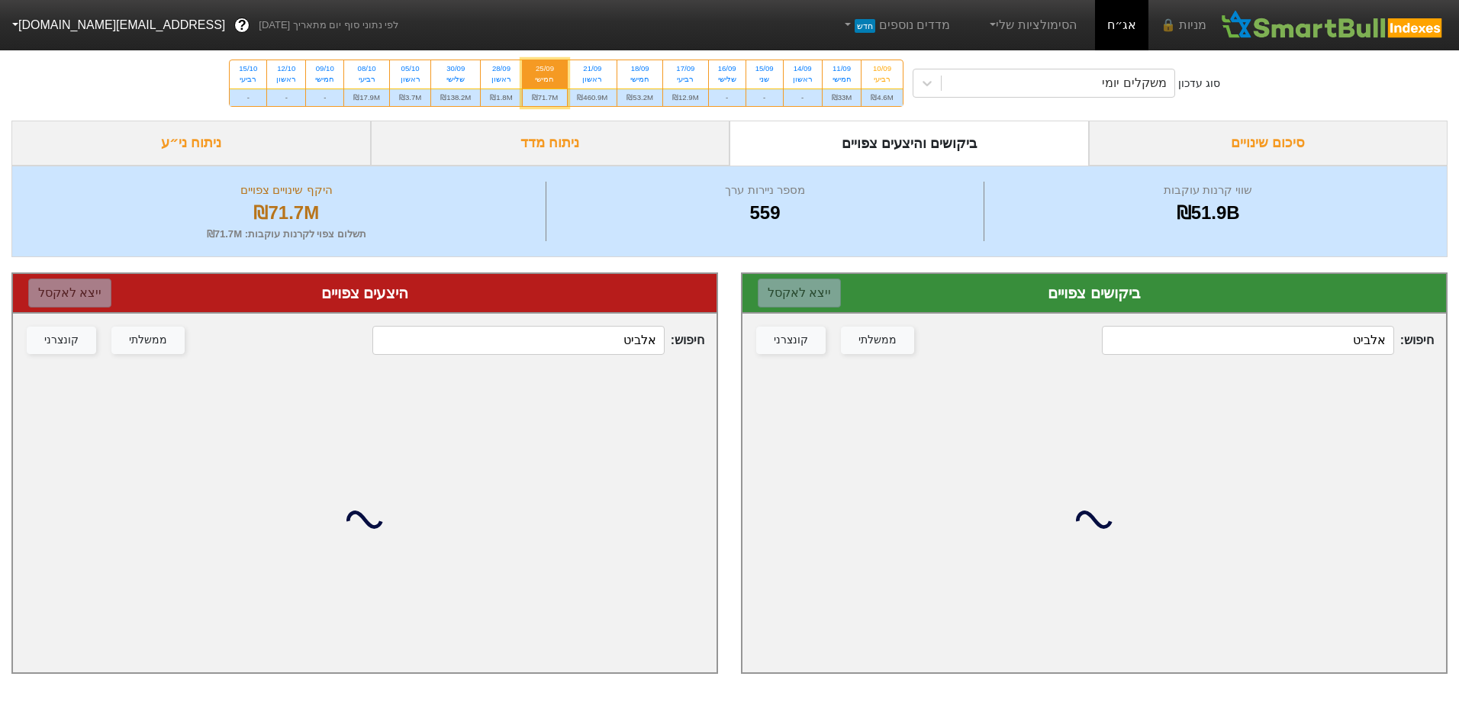
click at [1277, 346] on input "אלביט" at bounding box center [1247, 340] width 291 height 29
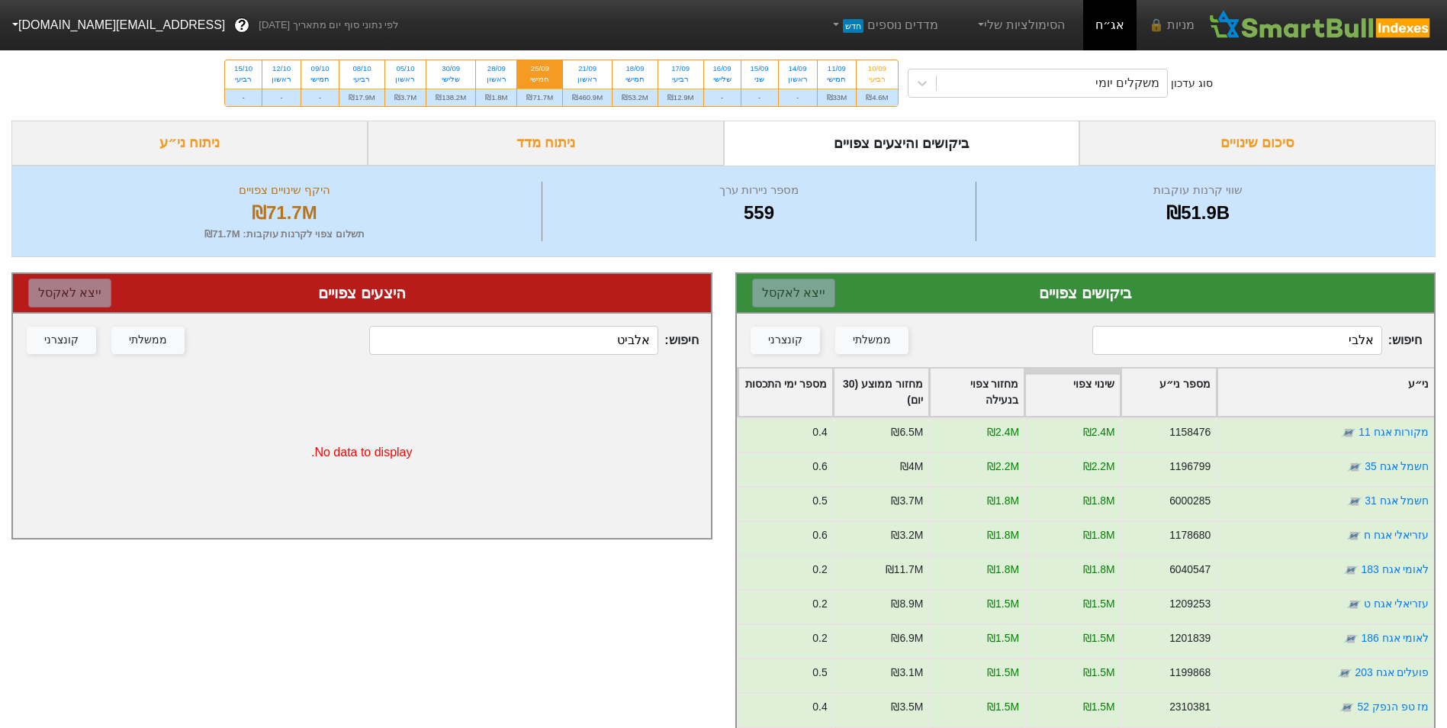
type input "אלביט"
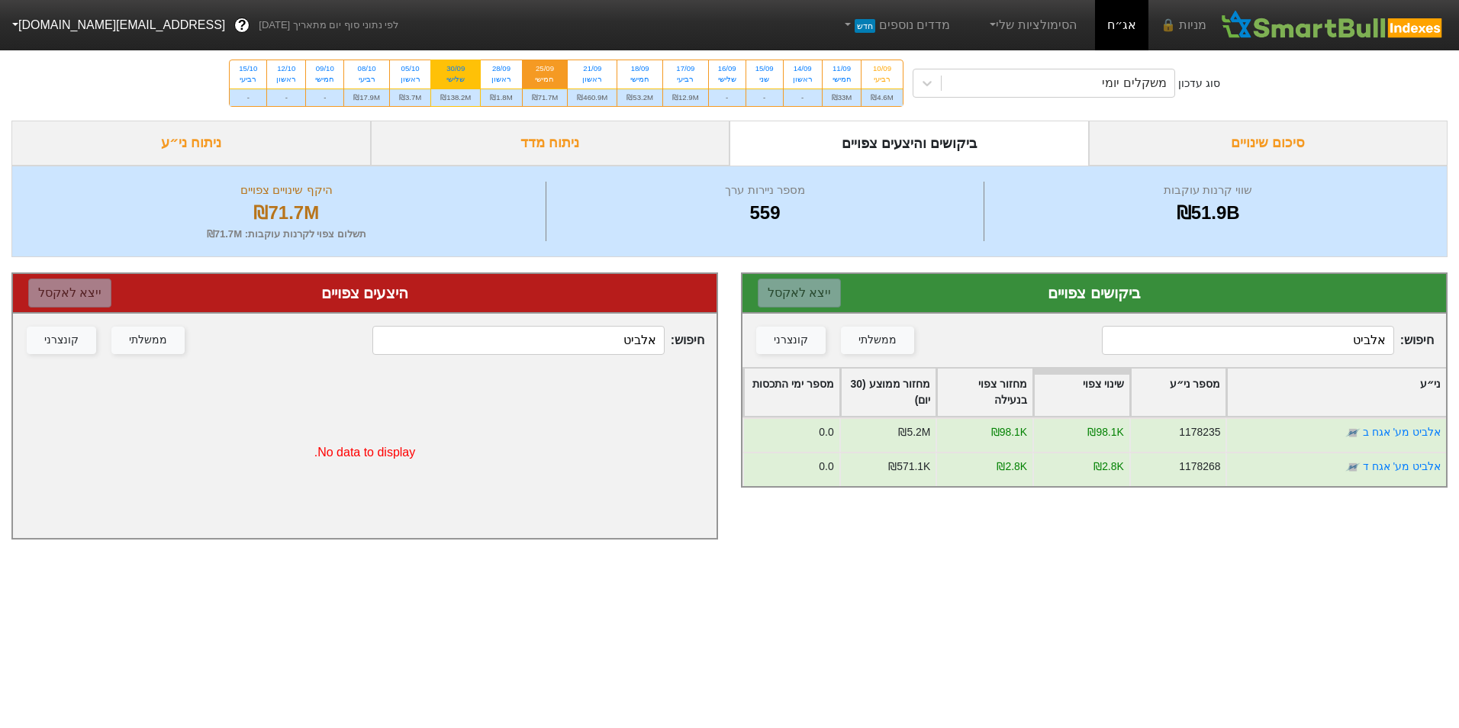
click at [458, 93] on div "₪138.2M" at bounding box center [455, 98] width 49 height 18
click at [456, 70] on input "30/09 שלישי ₪138.2M" at bounding box center [451, 65] width 10 height 10
radio input "true"
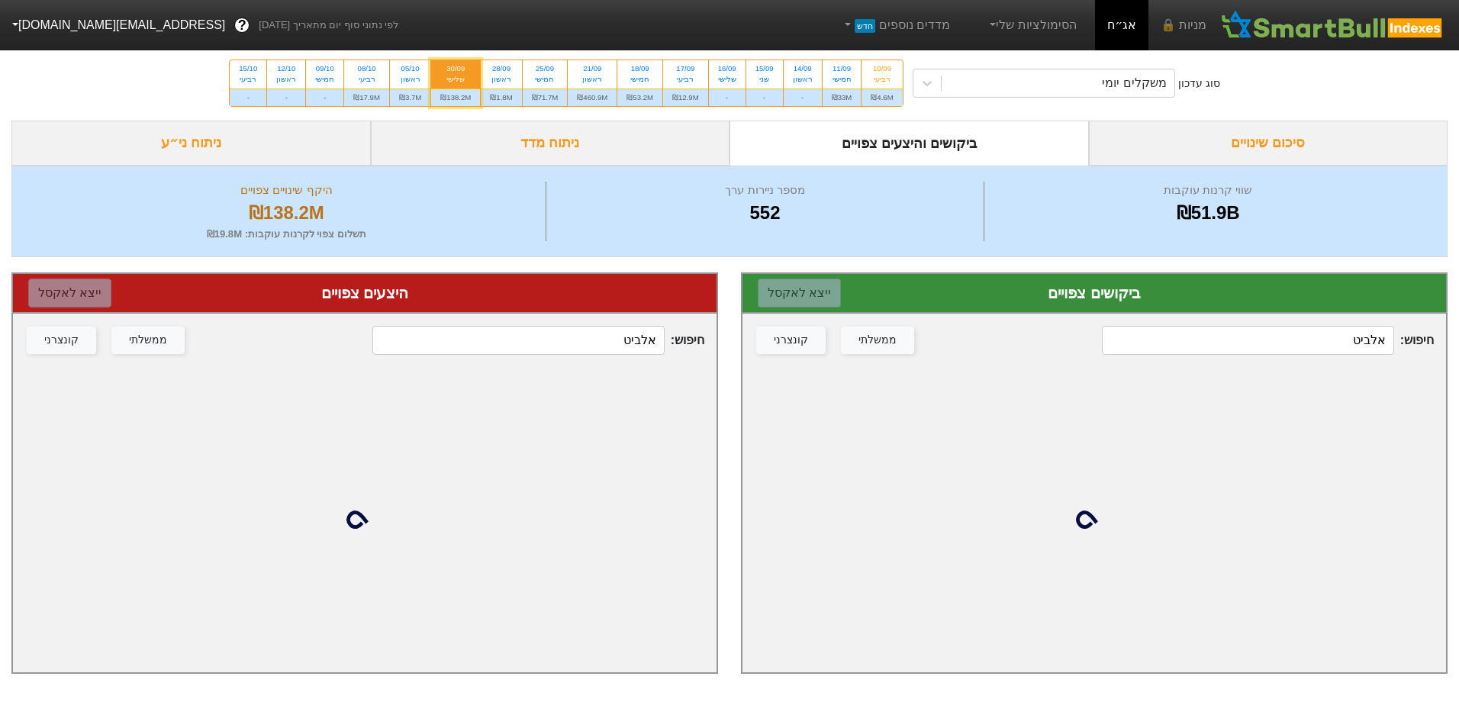
click at [1321, 337] on input "אלביט" at bounding box center [1247, 340] width 291 height 29
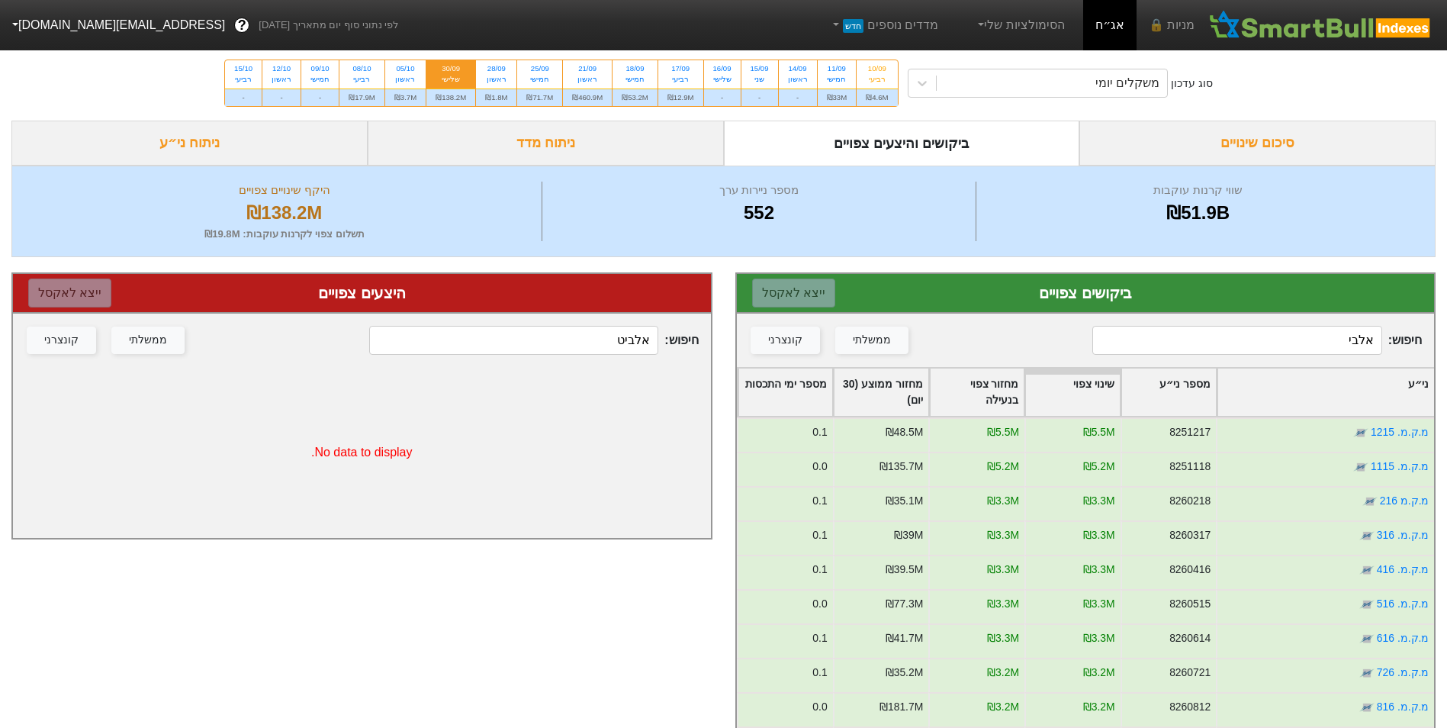
type input "אלביט"
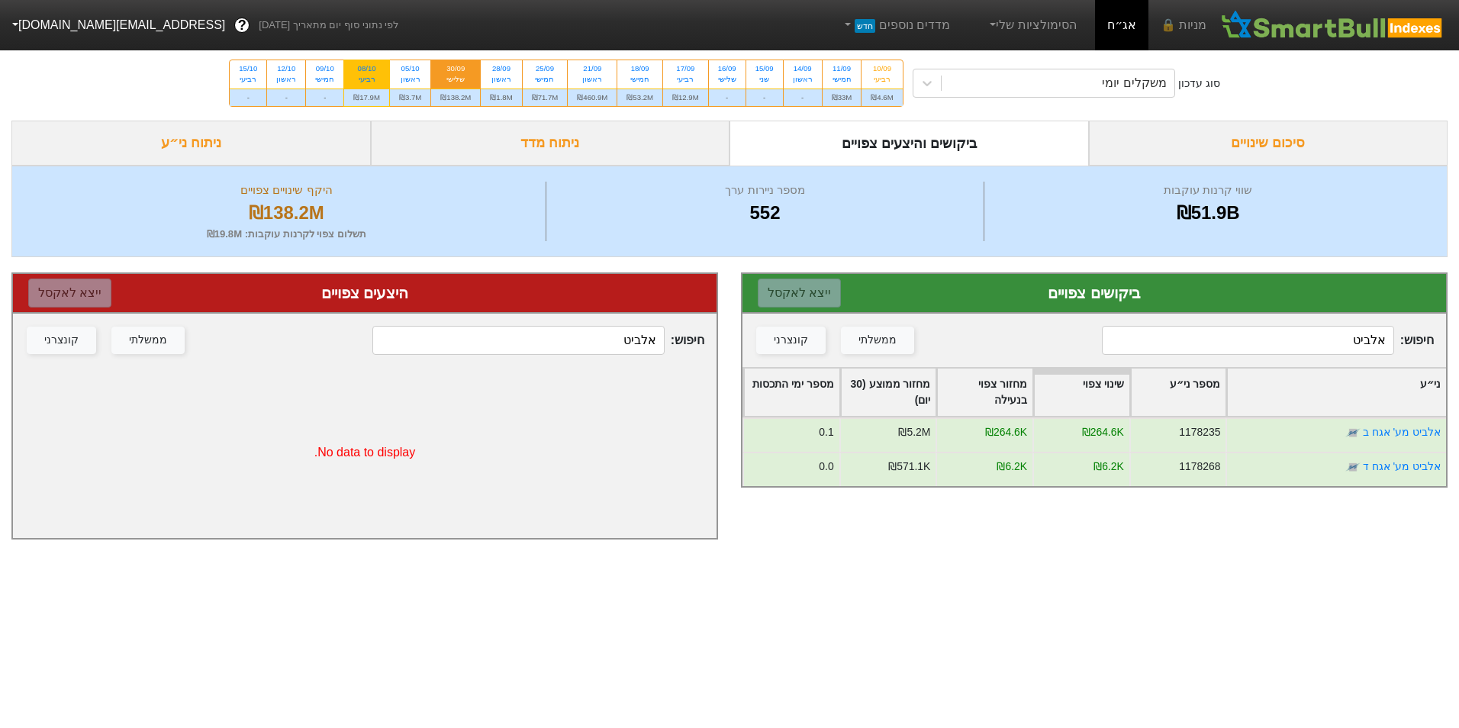
click at [380, 92] on div "₪17.9M" at bounding box center [366, 98] width 45 height 18
click at [367, 70] on input "08/10 רביעי ₪17.9M" at bounding box center [362, 65] width 10 height 10
radio input "true"
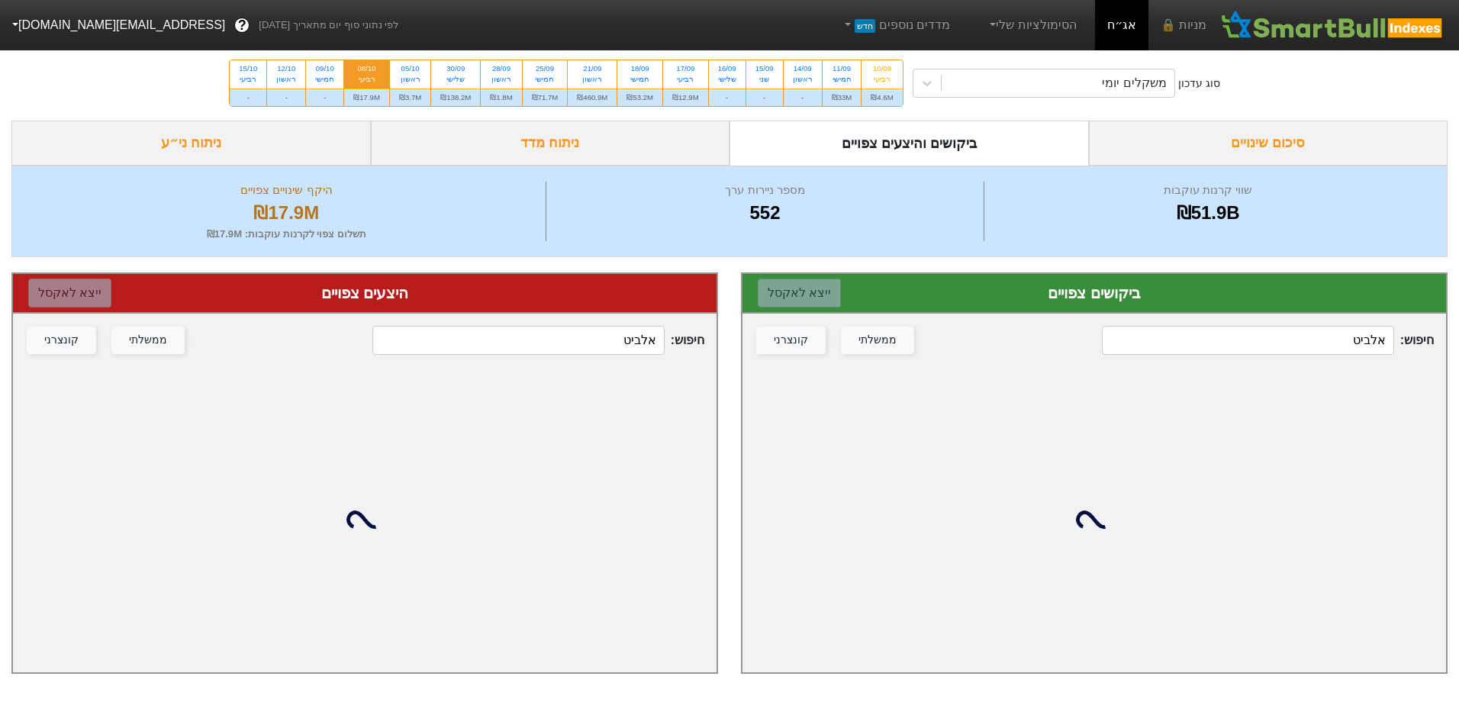
click at [1341, 342] on input "אלביט" at bounding box center [1247, 340] width 291 height 29
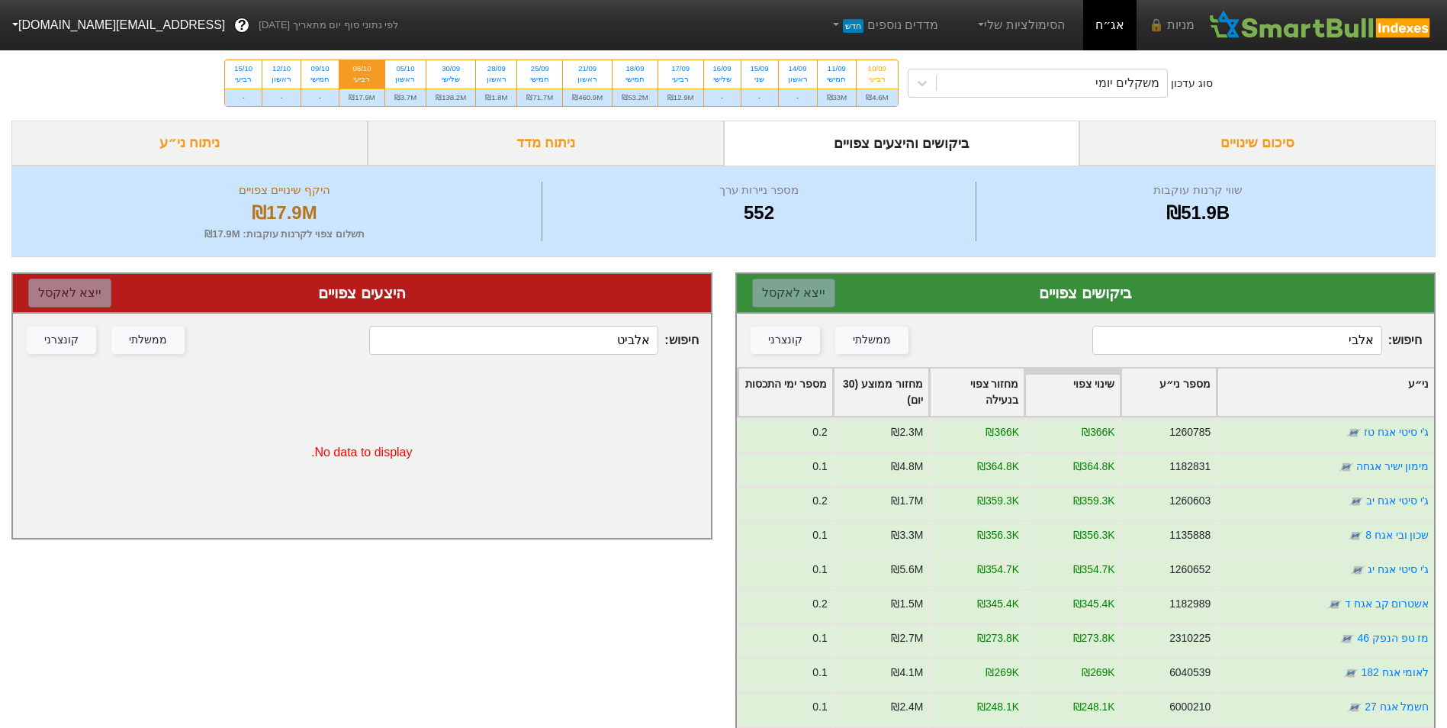
type input "אלביט"
